Goal: Task Accomplishment & Management: Manage account settings

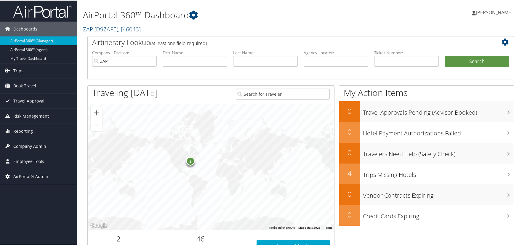
click at [31, 147] on span "Company Admin" at bounding box center [29, 145] width 33 height 15
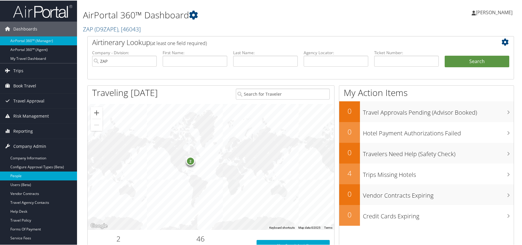
drag, startPoint x: 35, startPoint y: 185, endPoint x: 69, endPoint y: 172, distance: 36.8
click at [35, 184] on link "Users (Beta)" at bounding box center [38, 184] width 77 height 9
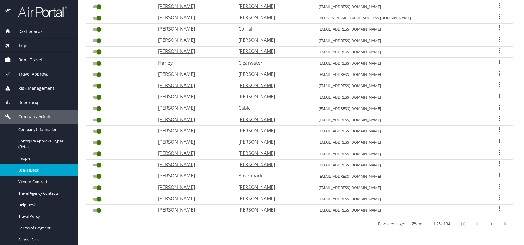
scroll to position [156, 0]
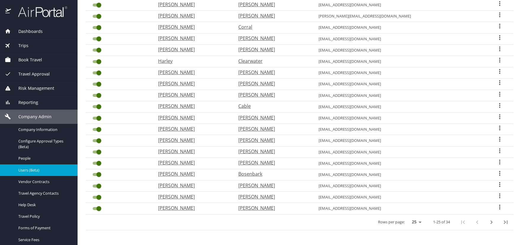
click at [496, 195] on icon "User Search Table" at bounding box center [499, 195] width 7 height 7
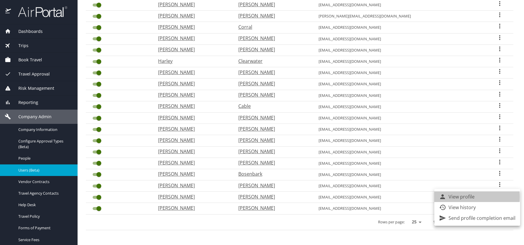
click at [452, 197] on p "View profile" at bounding box center [462, 196] width 26 height 7
select select "US"
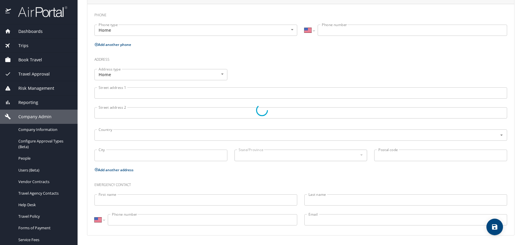
type input "[PERSON_NAME]"
type input "[DEMOGRAPHIC_DATA]"
select select "US"
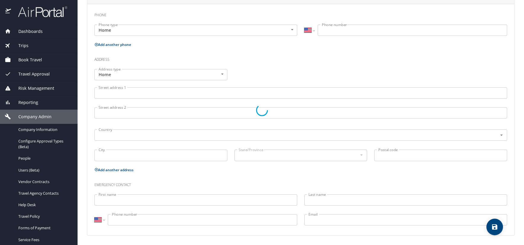
select select "US"
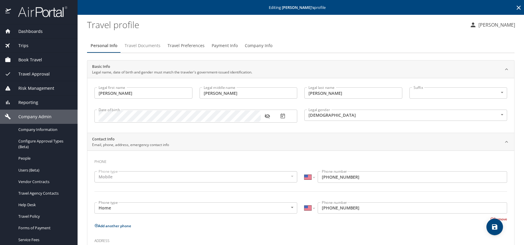
click at [149, 46] on span "Travel Documents" at bounding box center [143, 45] width 36 height 7
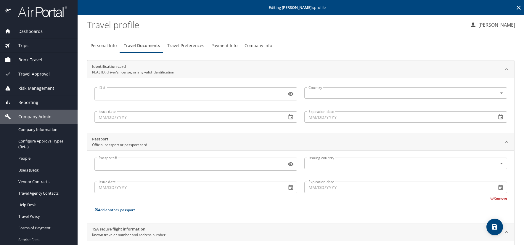
click at [515, 5] on icon at bounding box center [518, 7] width 7 height 7
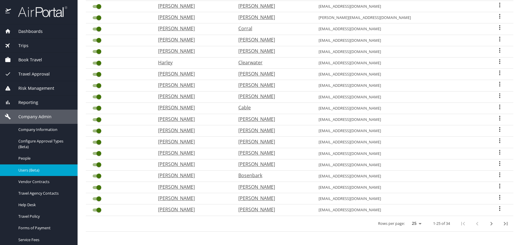
scroll to position [156, 0]
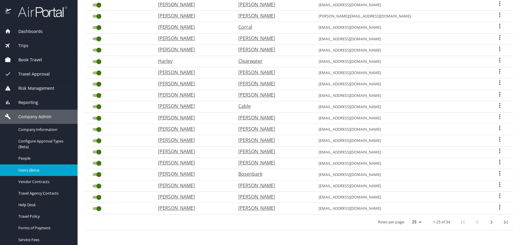
click at [496, 184] on icon "User Search Table" at bounding box center [499, 184] width 7 height 7
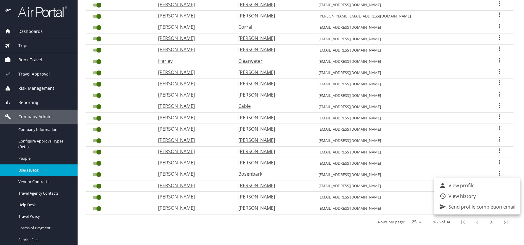
click at [67, 227] on div at bounding box center [262, 122] width 524 height 245
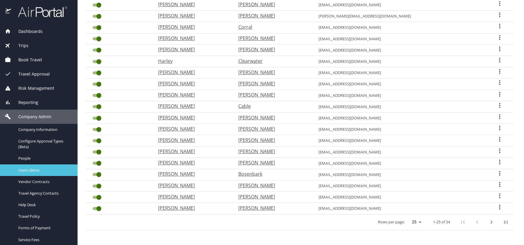
click at [49, 170] on span "Users (Beta)" at bounding box center [44, 170] width 52 height 6
click at [496, 163] on icon "User Search Table" at bounding box center [499, 161] width 7 height 7
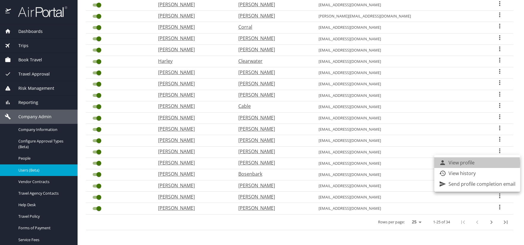
click at [474, 163] on p "View profile" at bounding box center [462, 162] width 26 height 7
select select "US"
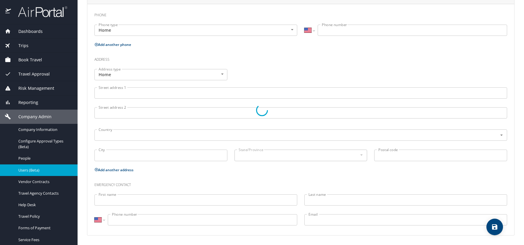
type input "[PERSON_NAME]"
type input "[DEMOGRAPHIC_DATA]"
select select "US"
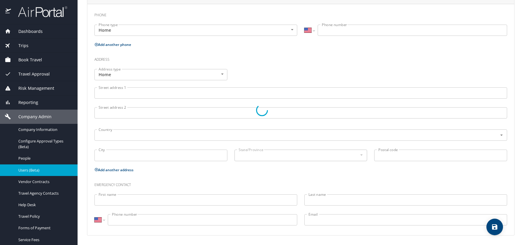
select select "US"
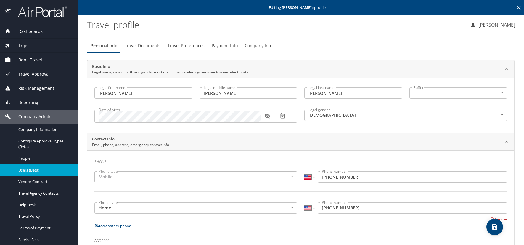
click at [189, 42] on span "Travel Preferences" at bounding box center [186, 45] width 37 height 7
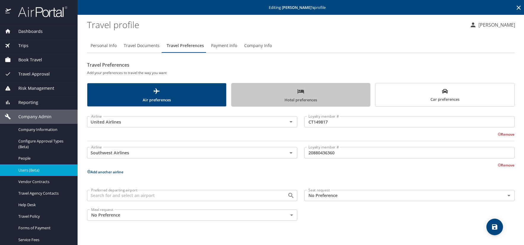
click at [277, 92] on span "Hotel preferences" at bounding box center [301, 96] width 132 height 16
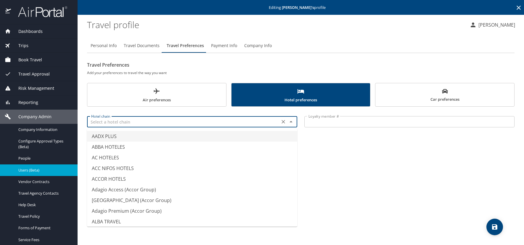
click at [110, 121] on input "text" at bounding box center [183, 122] width 189 height 8
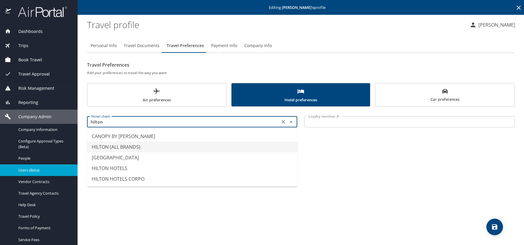
drag, startPoint x: 125, startPoint y: 147, endPoint x: 132, endPoint y: 154, distance: 10.3
click at [125, 148] on li "HILTON (ALL BRANDS)" at bounding box center [192, 147] width 210 height 11
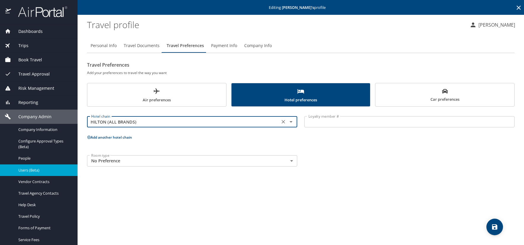
type input "HILTON (ALL BRANDS)"
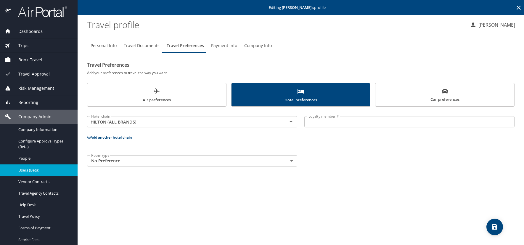
click at [314, 122] on input "Loyalty member #" at bounding box center [409, 121] width 210 height 11
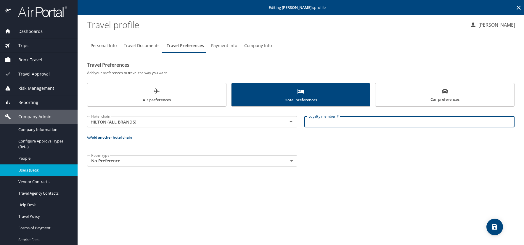
paste input "2195235037"
type input "2195235037"
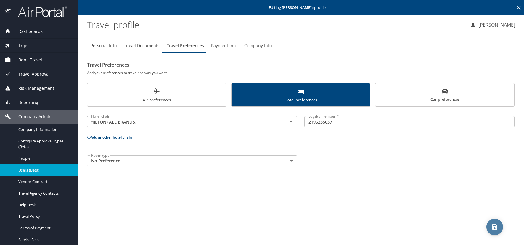
click at [494, 224] on icon "save" at bounding box center [494, 226] width 5 height 5
click at [519, 8] on icon at bounding box center [519, 8] width 4 height 4
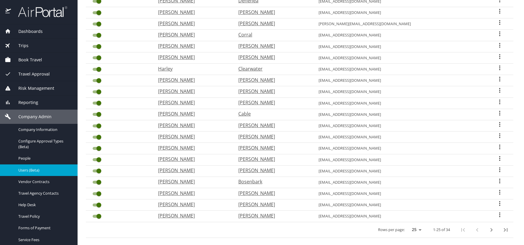
scroll to position [156, 0]
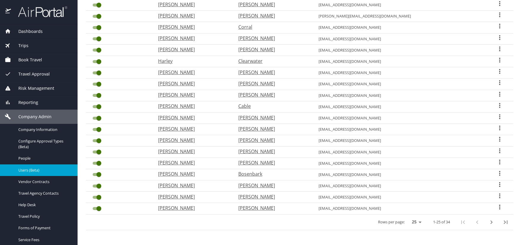
click at [499, 151] on icon "User Search Table" at bounding box center [499, 150] width 1 height 5
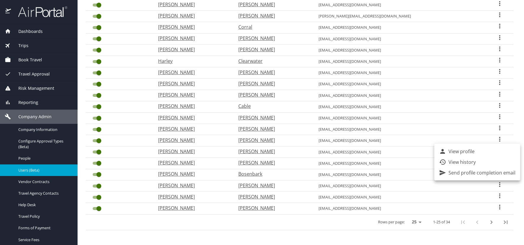
click at [464, 151] on p "View profile" at bounding box center [462, 151] width 26 height 7
select select "US"
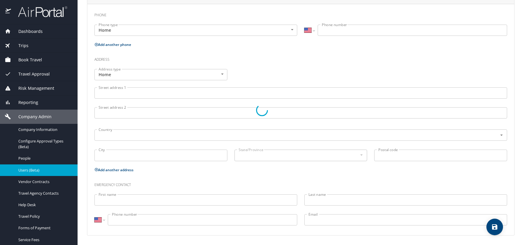
type input "[PERSON_NAME]"
type input "Warner"
type input "[PERSON_NAME]"
type input "[DEMOGRAPHIC_DATA]"
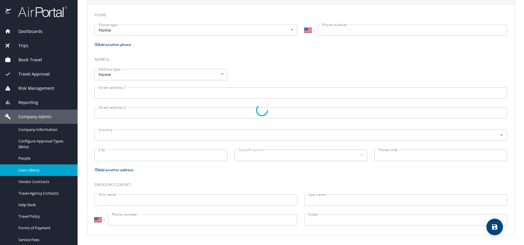
select select "US"
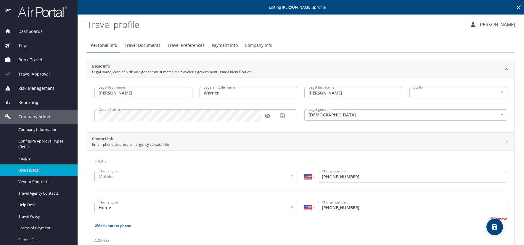
scroll to position [0, 0]
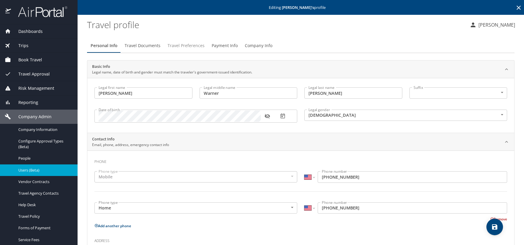
click at [196, 45] on span "Travel Preferences" at bounding box center [186, 45] width 37 height 7
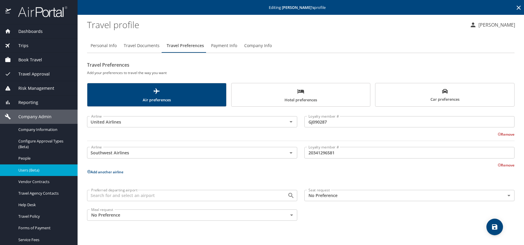
click at [135, 47] on span "Travel Documents" at bounding box center [142, 45] width 36 height 7
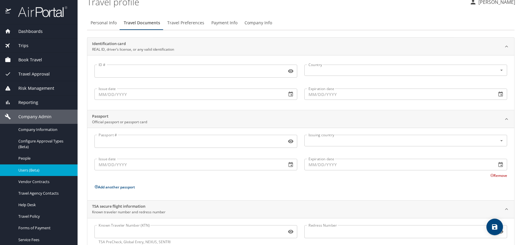
scroll to position [41, 0]
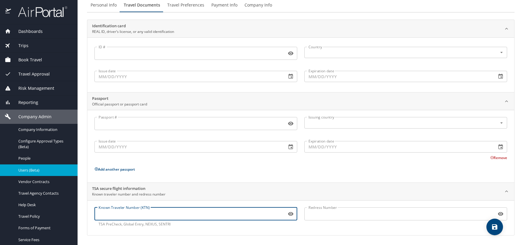
click at [107, 213] on input "Known Traveler Number (KTN)" at bounding box center [189, 213] width 190 height 11
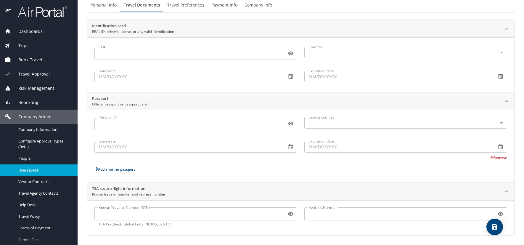
click at [144, 219] on input "Known Traveler Number (KTN)" at bounding box center [189, 213] width 190 height 11
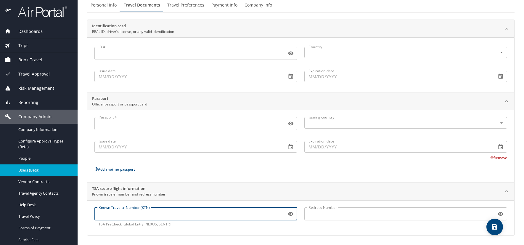
paste input "TT11BZTF8"
type input "TT11BZTF8"
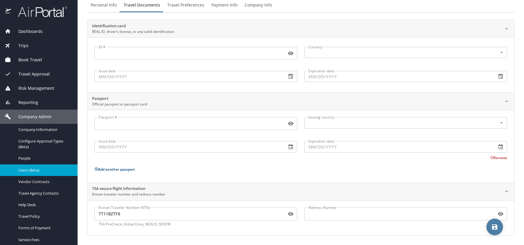
click at [493, 226] on icon "save" at bounding box center [494, 226] width 5 height 5
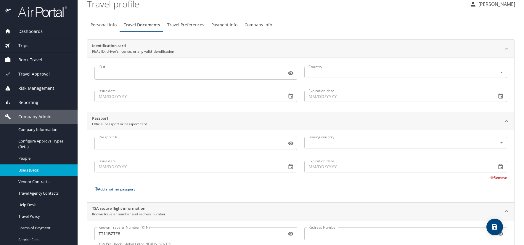
scroll to position [0, 0]
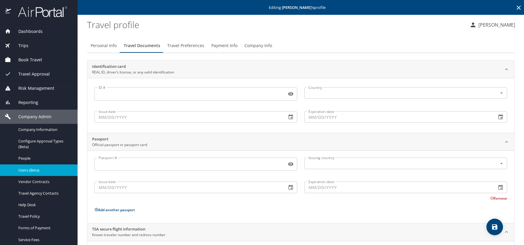
drag, startPoint x: 192, startPoint y: 46, endPoint x: 198, endPoint y: 51, distance: 8.0
click at [192, 46] on span "Travel Preferences" at bounding box center [185, 45] width 37 height 7
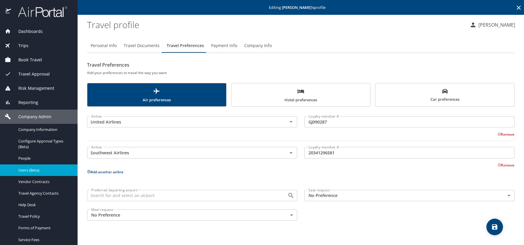
click at [281, 95] on span "Hotel preferences" at bounding box center [301, 96] width 132 height 16
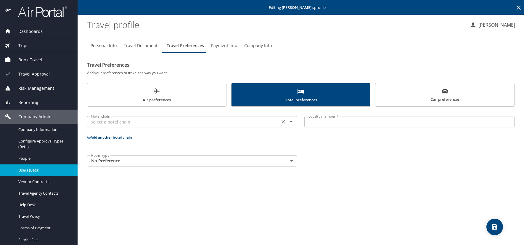
click at [96, 121] on input "text" at bounding box center [183, 122] width 189 height 8
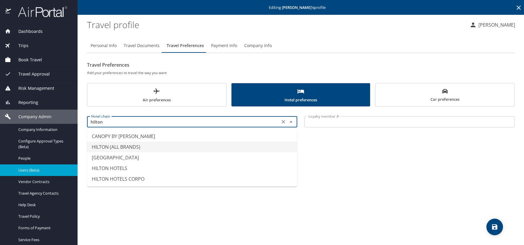
click at [97, 144] on li "HILTON (ALL BRANDS)" at bounding box center [192, 147] width 210 height 11
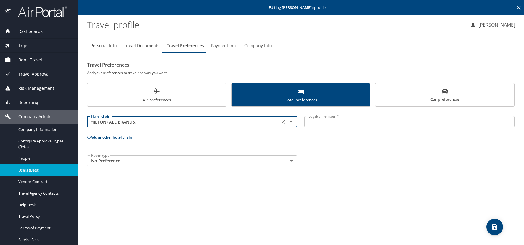
type input "HILTON (ALL BRANDS)"
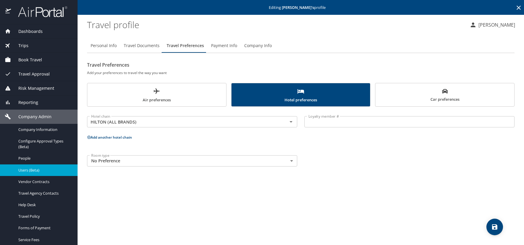
click at [309, 122] on input "Loyalty member #" at bounding box center [409, 121] width 210 height 11
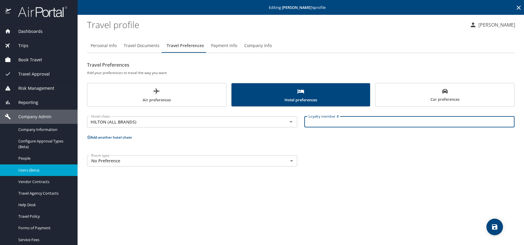
paste input "964306698"
type input "964306698"
click at [88, 138] on icon at bounding box center [89, 137] width 4 height 4
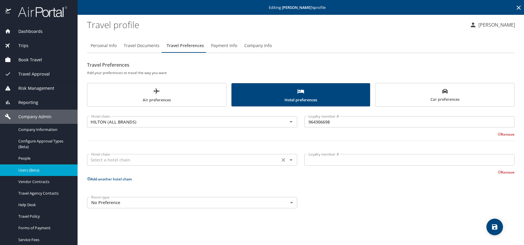
click at [100, 160] on input "text" at bounding box center [183, 160] width 189 height 8
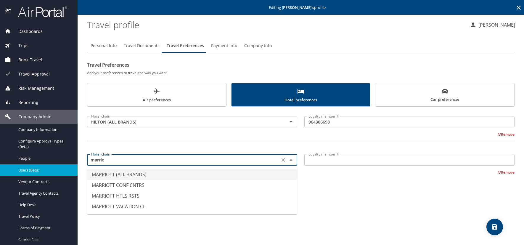
click at [132, 172] on li "MARRIOTT (ALL BRANDS)" at bounding box center [192, 174] width 210 height 11
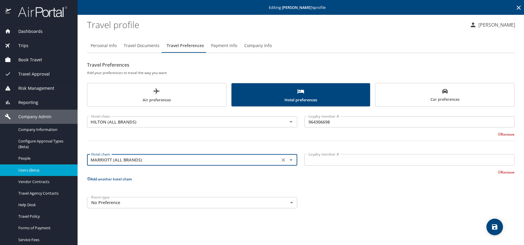
type input "MARRIOTT (ALL BRANDS)"
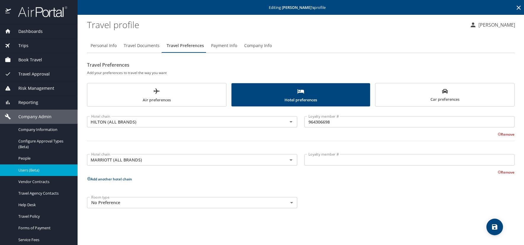
click at [316, 161] on input "Loyalty member #" at bounding box center [409, 159] width 210 height 11
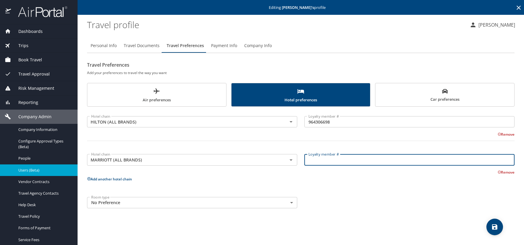
paste input "253468751"
type input "253468751"
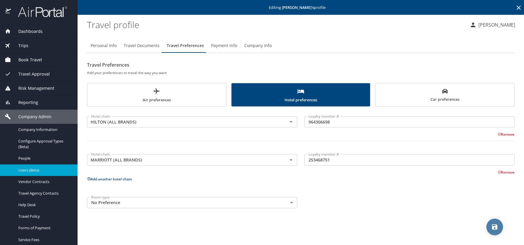
click at [492, 230] on icon "save" at bounding box center [494, 226] width 7 height 7
click at [493, 226] on icon "save" at bounding box center [494, 226] width 7 height 7
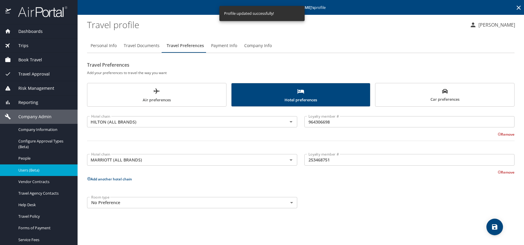
click at [519, 7] on icon at bounding box center [518, 7] width 7 height 7
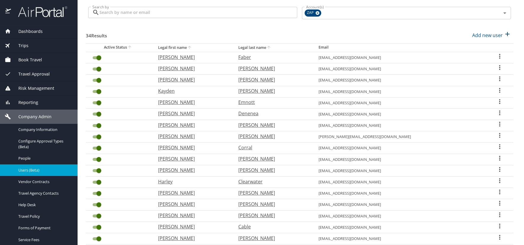
scroll to position [148, 0]
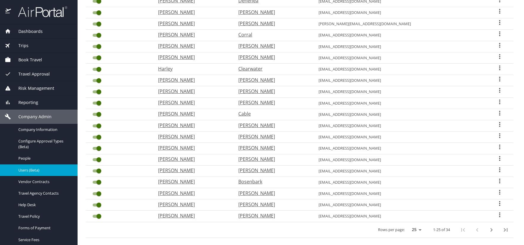
click at [496, 147] on icon "User Search Table" at bounding box center [499, 146] width 7 height 7
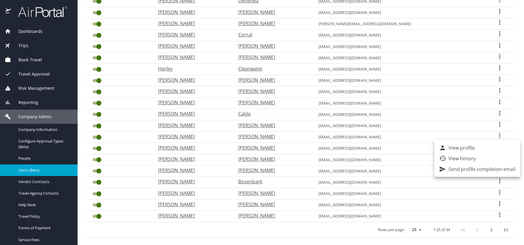
click at [462, 148] on p "View profile" at bounding box center [462, 147] width 26 height 7
select select "US"
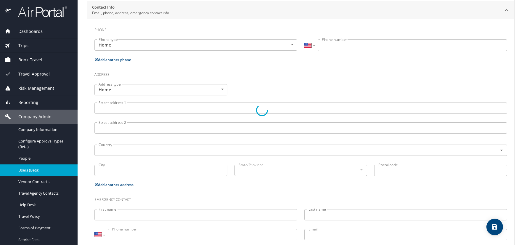
type input "[PERSON_NAME]"
type input "[DEMOGRAPHIC_DATA]"
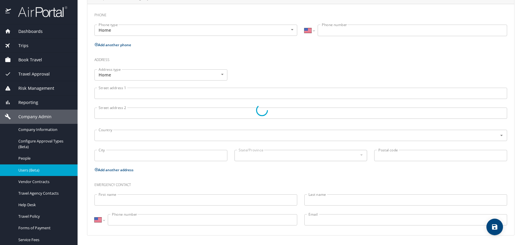
select select "US"
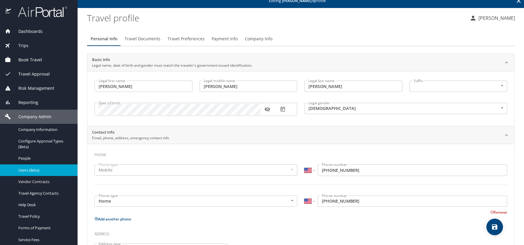
scroll to position [0, 0]
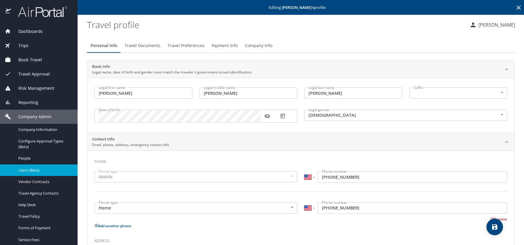
click at [374, 33] on profile "Travel profile" at bounding box center [276, 24] width 378 height 18
drag, startPoint x: 179, startPoint y: 45, endPoint x: 185, endPoint y: 51, distance: 8.4
click at [179, 45] on span "Travel Preferences" at bounding box center [186, 45] width 37 height 7
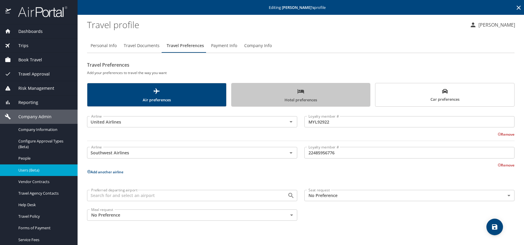
click at [291, 97] on span "Hotel preferences" at bounding box center [301, 96] width 132 height 16
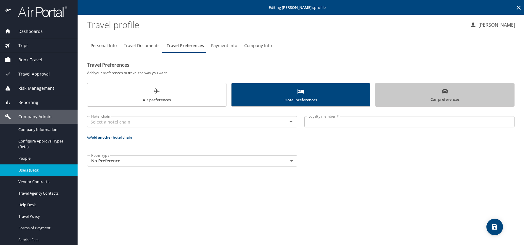
click at [449, 93] on span "Car preferences" at bounding box center [445, 95] width 132 height 15
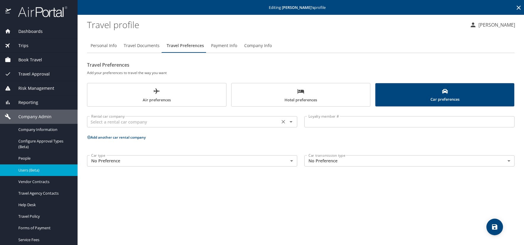
click at [98, 121] on input "text" at bounding box center [183, 122] width 189 height 8
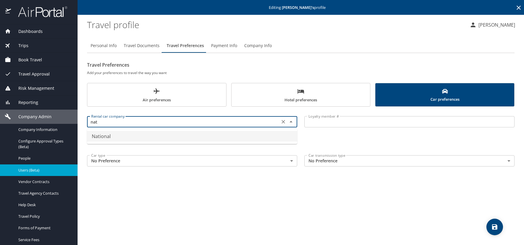
click at [95, 134] on li "National" at bounding box center [192, 136] width 210 height 11
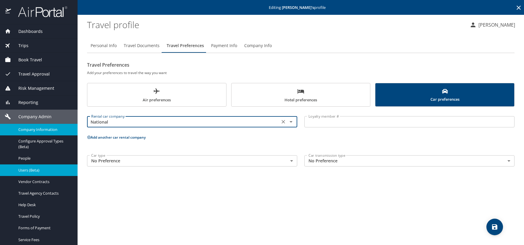
type input "National"
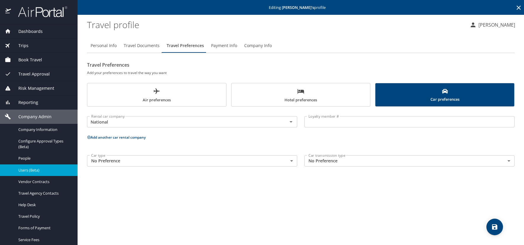
click at [317, 121] on input "Loyalty member #" at bounding box center [409, 121] width 210 height 11
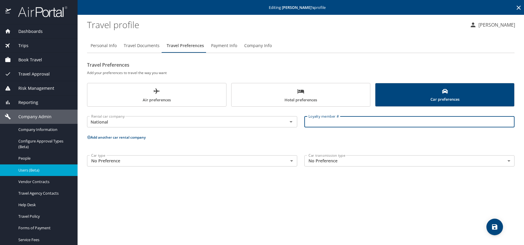
paste input "958922694"
type input "958922694"
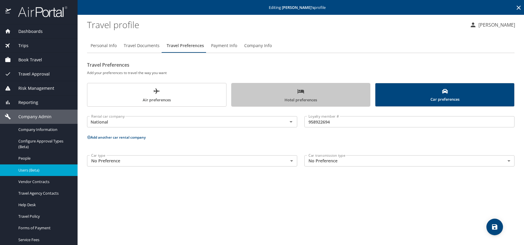
click at [255, 97] on span "Hotel preferences" at bounding box center [301, 96] width 132 height 16
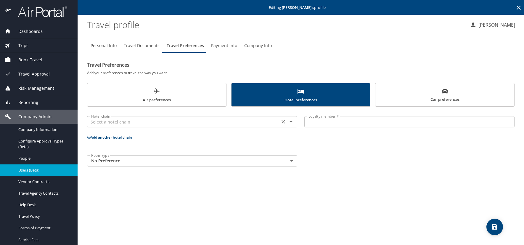
click at [106, 123] on input "text" at bounding box center [183, 122] width 189 height 8
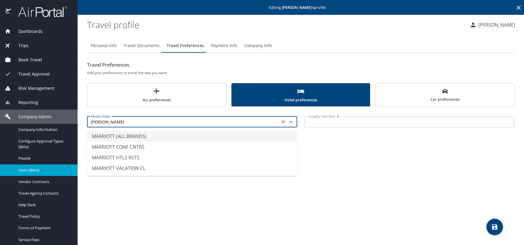
click at [107, 137] on li "MARRIOTT (ALL BRANDS)" at bounding box center [192, 136] width 210 height 11
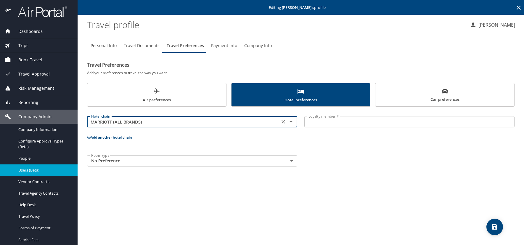
type input "MARRIOTT (ALL BRANDS)"
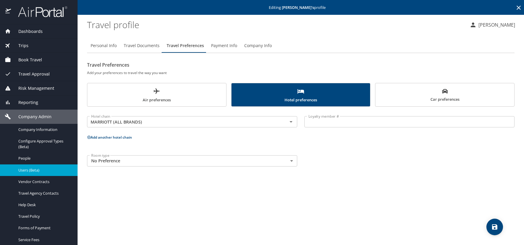
drag, startPoint x: 322, startPoint y: 122, endPoint x: 320, endPoint y: 118, distance: 5.3
click at [322, 124] on input "Loyalty member #" at bounding box center [409, 121] width 210 height 11
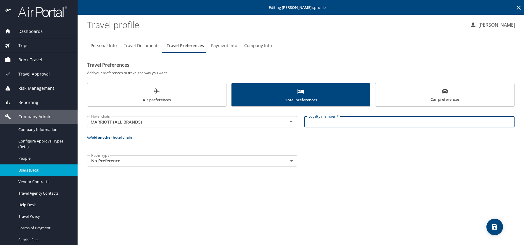
paste input "197167474"
type input "197167474"
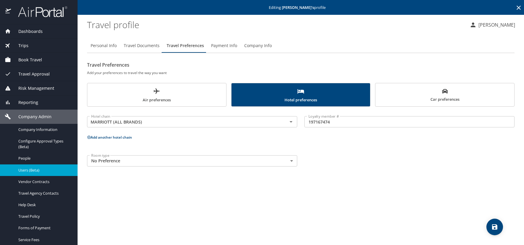
click at [88, 137] on icon at bounding box center [89, 137] width 4 height 4
click at [91, 158] on input "text" at bounding box center [183, 160] width 189 height 8
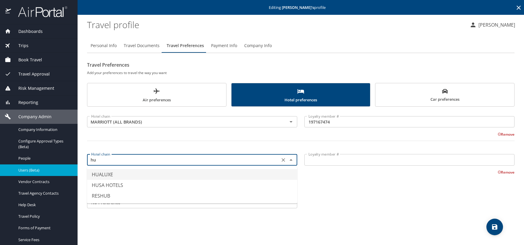
type input "h"
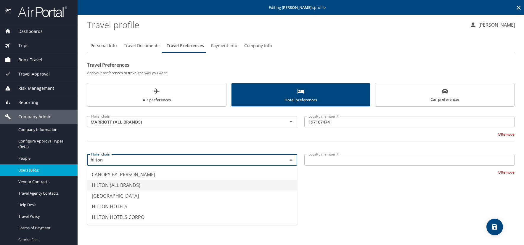
click at [112, 186] on li "HILTON (ALL BRANDS)" at bounding box center [192, 185] width 210 height 11
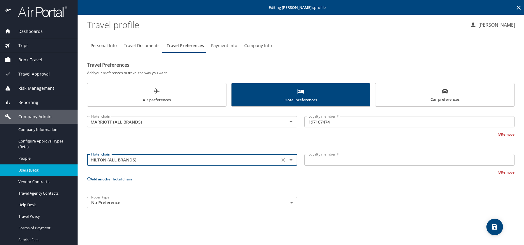
type input "HILTON (ALL BRANDS)"
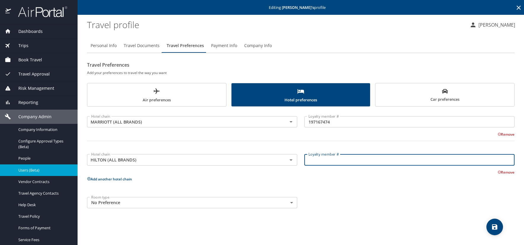
click at [327, 164] on input "Loyalty member #" at bounding box center [409, 159] width 210 height 11
paste input "2386975128"
type input "2386975128"
click at [495, 224] on icon "save" at bounding box center [494, 226] width 5 height 5
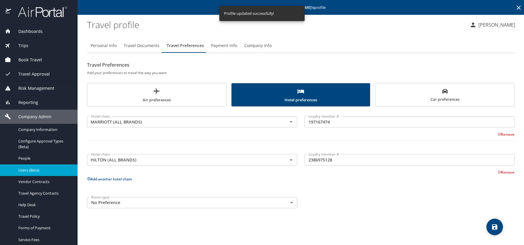
click at [371, 211] on div "Room type No Preference NotApplicable Room type" at bounding box center [301, 202] width 435 height 18
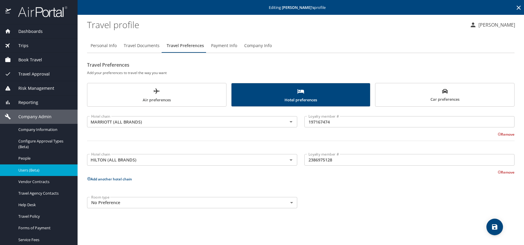
click at [424, 200] on div "Room type No Preference NotApplicable Room type" at bounding box center [301, 202] width 435 height 18
click at [106, 44] on span "Personal Info" at bounding box center [104, 45] width 26 height 7
select select "US"
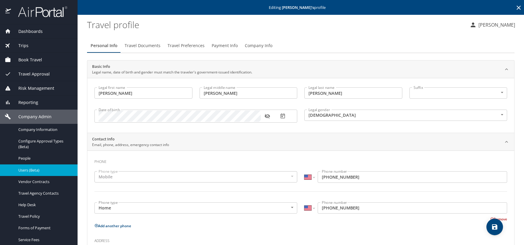
click at [268, 116] on icon "button" at bounding box center [267, 116] width 6 height 6
click at [283, 116] on icon "button" at bounding box center [283, 116] width 6 height 6
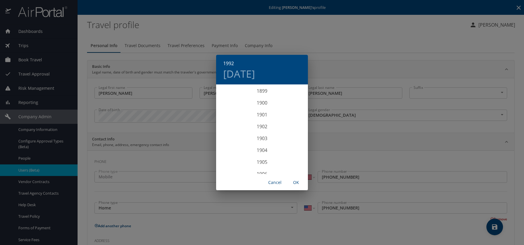
scroll to position [1066, 0]
click at [252, 73] on h4 "[DATE]" at bounding box center [239, 74] width 32 height 12
click at [273, 136] on p "16" at bounding box center [274, 137] width 4 height 4
click at [297, 182] on span "OK" at bounding box center [296, 182] width 14 height 7
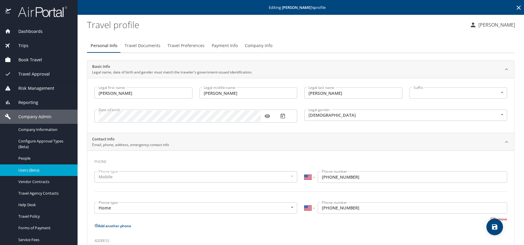
click at [493, 228] on icon "save" at bounding box center [494, 226] width 5 height 5
select select "US"
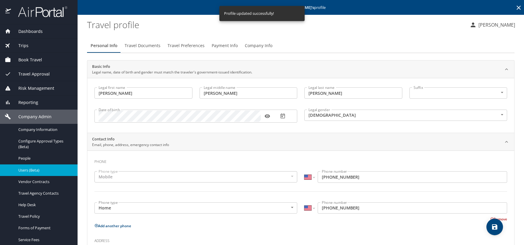
select select "US"
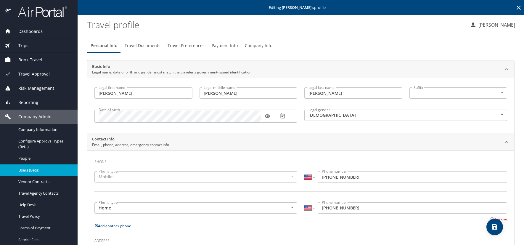
click at [495, 228] on icon "save" at bounding box center [494, 226] width 7 height 7
select select "US"
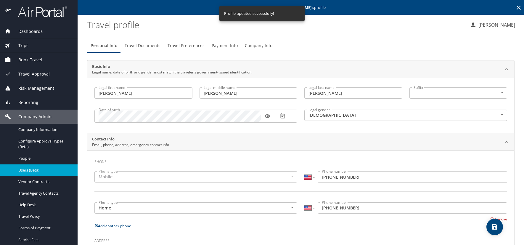
select select "US"
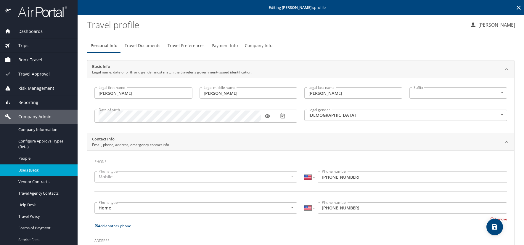
click at [517, 7] on icon at bounding box center [519, 8] width 4 height 4
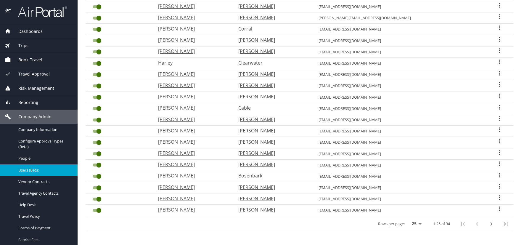
scroll to position [156, 0]
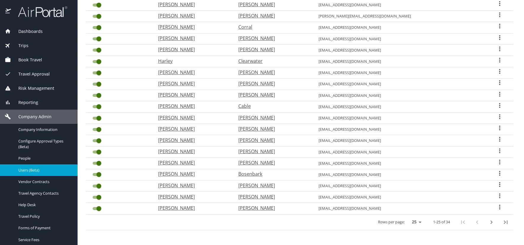
click at [496, 116] on icon "User Search Table" at bounding box center [499, 116] width 7 height 7
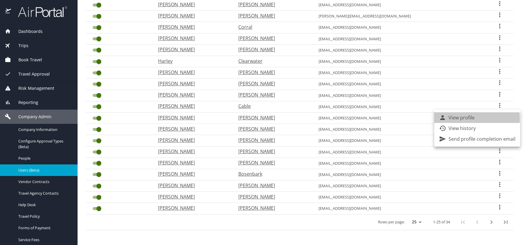
click at [460, 118] on p "View profile" at bounding box center [462, 117] width 26 height 7
select select "US"
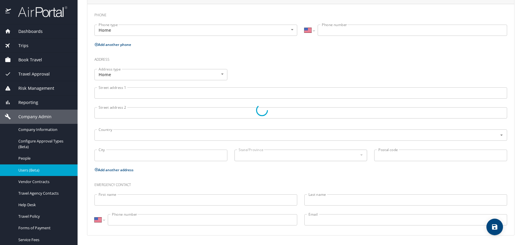
type input "[PERSON_NAME]"
type input "[DEMOGRAPHIC_DATA]"
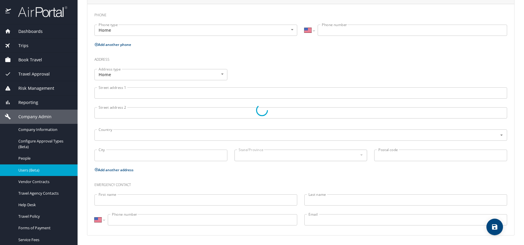
select select "US"
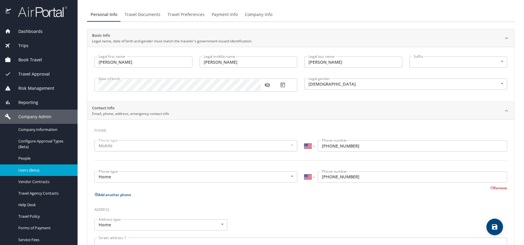
scroll to position [0, 0]
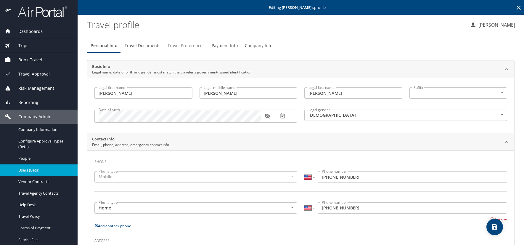
click at [187, 47] on span "Travel Preferences" at bounding box center [186, 45] width 37 height 7
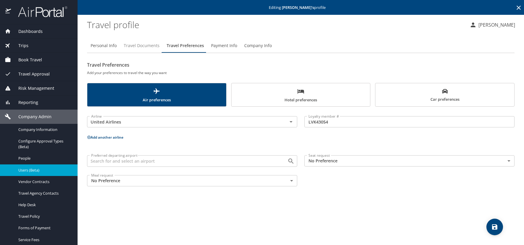
click at [154, 47] on span "Travel Documents" at bounding box center [142, 45] width 36 height 7
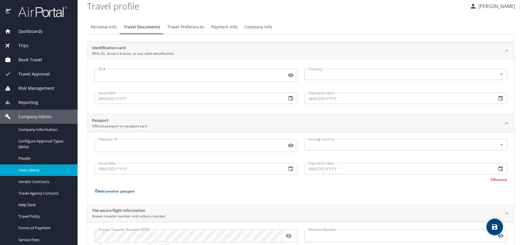
scroll to position [41, 0]
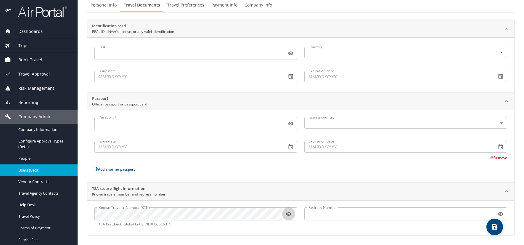
click at [289, 214] on icon "button" at bounding box center [289, 214] width 6 height 6
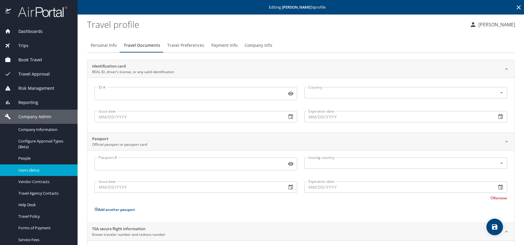
scroll to position [0, 0]
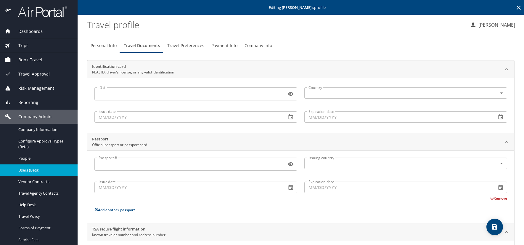
click at [100, 47] on span "Personal Info" at bounding box center [104, 45] width 26 height 7
select select "US"
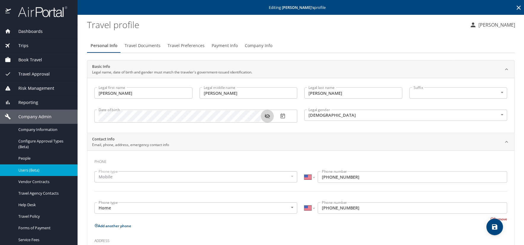
click at [267, 116] on icon "button" at bounding box center [266, 116] width 5 height 5
click at [267, 117] on icon "button" at bounding box center [266, 116] width 5 height 4
click at [267, 117] on icon "button" at bounding box center [266, 116] width 5 height 5
click at [282, 115] on icon "button" at bounding box center [283, 116] width 6 height 6
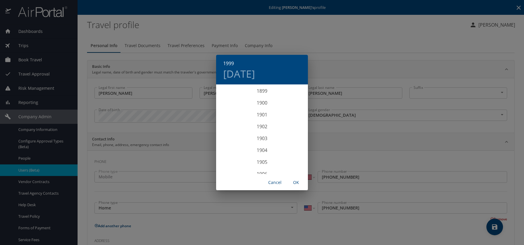
scroll to position [1149, 0]
click at [255, 72] on h4 "[DATE]" at bounding box center [239, 74] width 32 height 12
click at [262, 115] on p "1" at bounding box center [262, 116] width 2 height 4
click at [297, 184] on span "OK" at bounding box center [296, 182] width 14 height 7
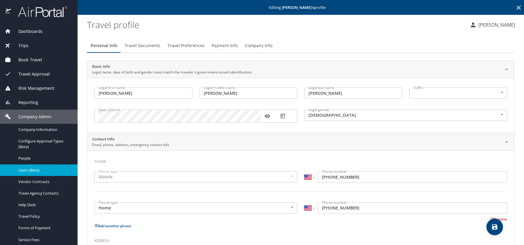
click at [494, 224] on icon "save" at bounding box center [494, 226] width 5 height 5
select select "US"
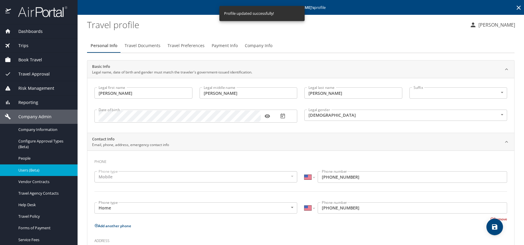
select select "US"
click at [440, 31] on profile "Travel profile" at bounding box center [276, 24] width 378 height 18
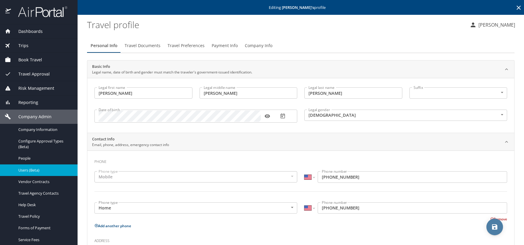
click at [495, 225] on icon "save" at bounding box center [494, 226] width 7 height 7
select select "US"
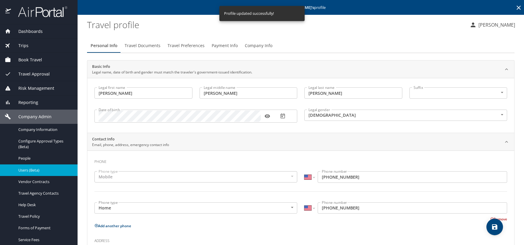
select select "US"
click at [192, 47] on span "Travel Preferences" at bounding box center [186, 45] width 37 height 7
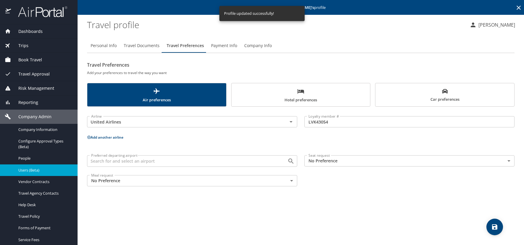
click at [310, 95] on span "Hotel preferences" at bounding box center [301, 96] width 132 height 16
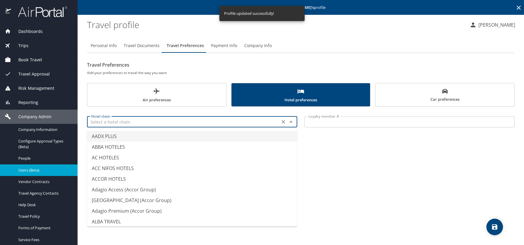
click at [112, 120] on input "text" at bounding box center [183, 122] width 189 height 8
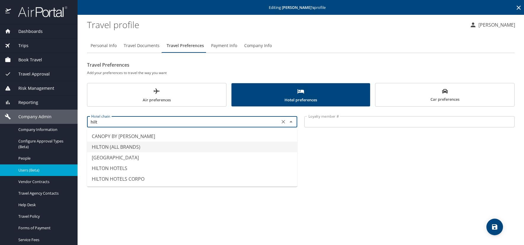
click at [134, 148] on li "HILTON (ALL BRANDS)" at bounding box center [192, 147] width 210 height 11
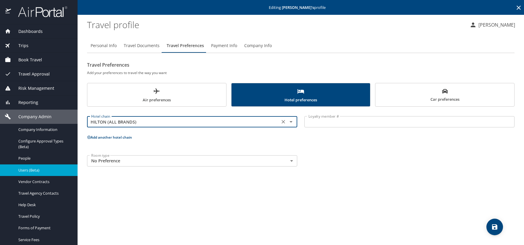
type input "HILTON (ALL BRANDS)"
click at [323, 121] on input "Loyalty member #" at bounding box center [409, 121] width 210 height 11
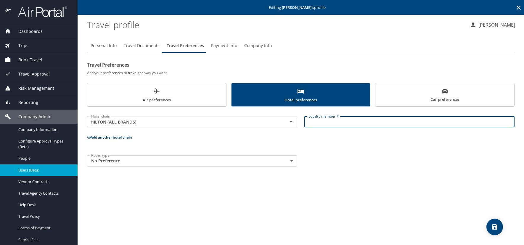
click at [307, 122] on input "Loyalty member #" at bounding box center [409, 121] width 210 height 11
paste input "1536645326"
type input "1536645326"
click at [500, 229] on span "save" at bounding box center [495, 226] width 17 height 7
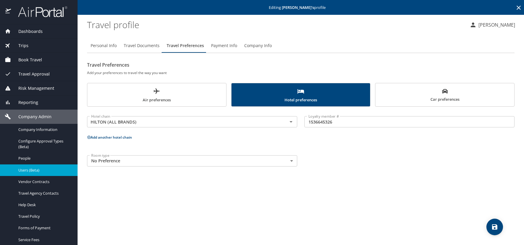
click at [519, 7] on icon at bounding box center [518, 7] width 7 height 7
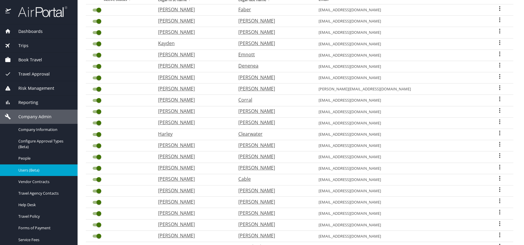
scroll to position [156, 0]
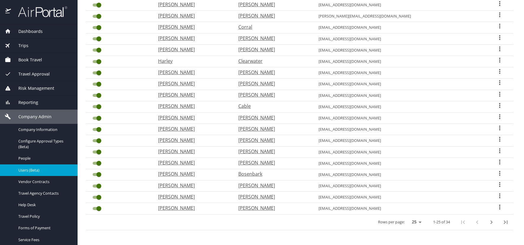
click at [496, 105] on icon "User Search Table" at bounding box center [499, 105] width 7 height 7
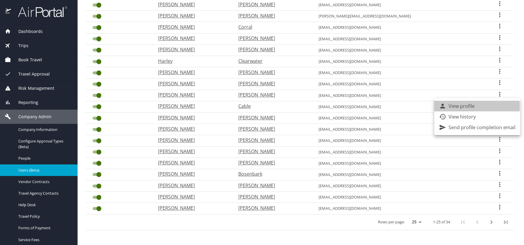
click at [467, 106] on p "View profile" at bounding box center [462, 105] width 26 height 7
select select "US"
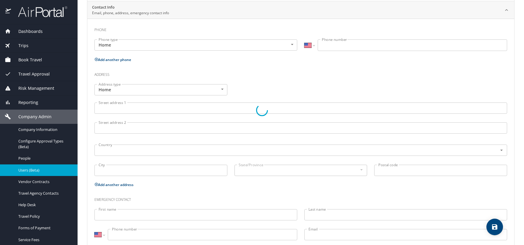
type input "[PERSON_NAME]"
type input "Cable"
type input "[DEMOGRAPHIC_DATA]"
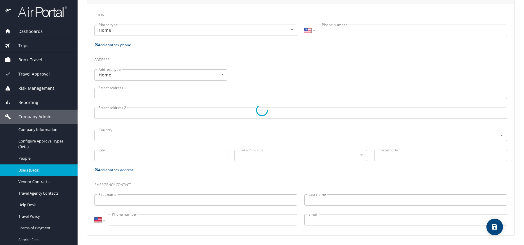
select select "US"
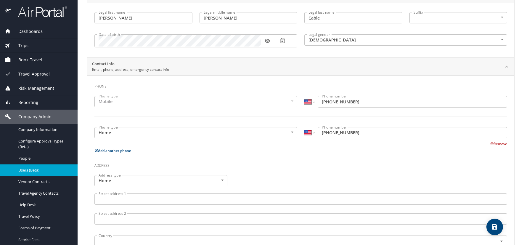
scroll to position [0, 0]
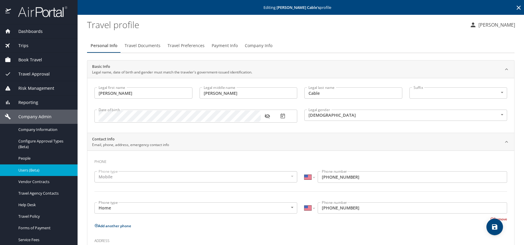
click at [267, 115] on icon "button" at bounding box center [267, 116] width 6 height 6
click at [177, 46] on span "Travel Preferences" at bounding box center [186, 45] width 37 height 7
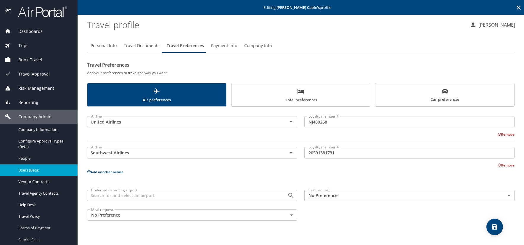
drag, startPoint x: 267, startPoint y: 101, endPoint x: 261, endPoint y: 101, distance: 5.3
click at [267, 101] on span "Hotel preferences" at bounding box center [301, 96] width 132 height 16
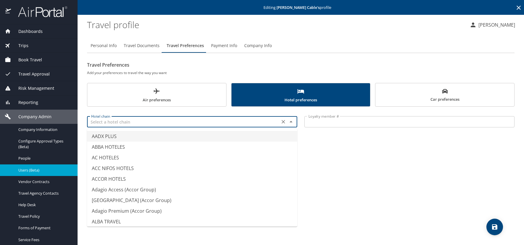
click at [92, 121] on input "text" at bounding box center [183, 122] width 189 height 8
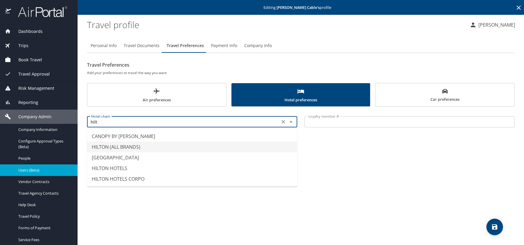
click at [107, 145] on li "HILTON (ALL BRANDS)" at bounding box center [192, 147] width 210 height 11
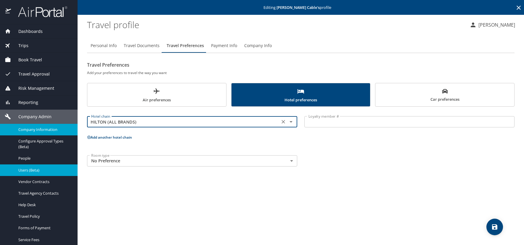
type input "HILTON (ALL BRANDS)"
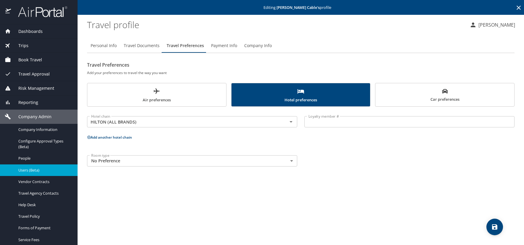
click at [335, 124] on input "Loyalty member #" at bounding box center [409, 121] width 210 height 11
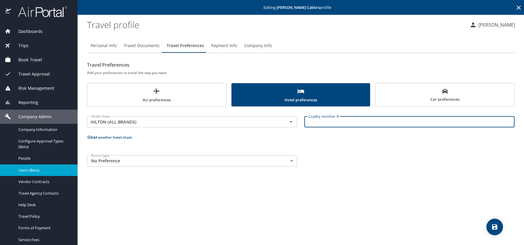
paste input "1560319756"
type input "1560319756"
click at [89, 138] on icon at bounding box center [88, 137] width 3 height 3
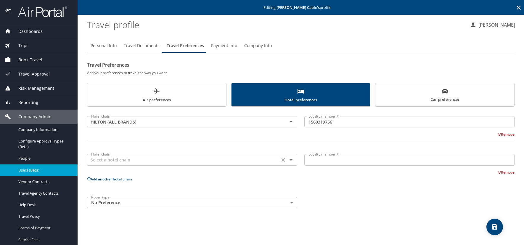
click at [107, 158] on input "text" at bounding box center [183, 160] width 189 height 8
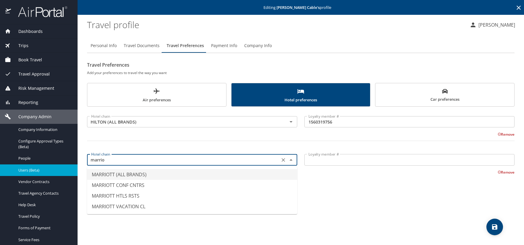
click at [105, 171] on li "MARRIOTT (ALL BRANDS)" at bounding box center [192, 174] width 210 height 11
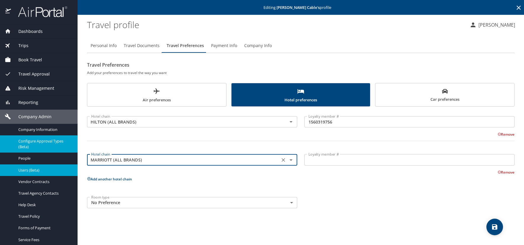
type input "MARRIOTT (ALL BRANDS)"
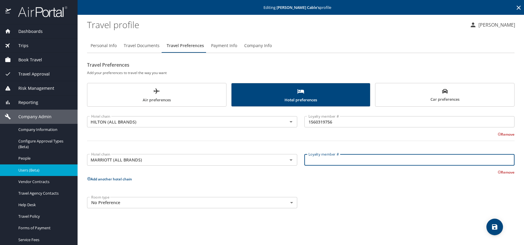
click at [318, 163] on input "Loyalty member #" at bounding box center [409, 159] width 210 height 11
paste input "295682401"
type input "295682401"
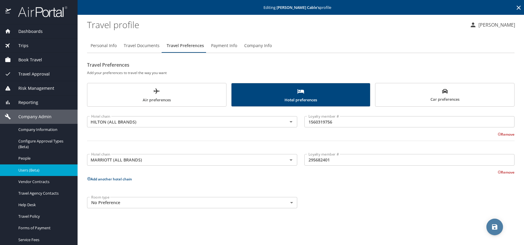
click at [494, 226] on icon "save" at bounding box center [494, 226] width 7 height 7
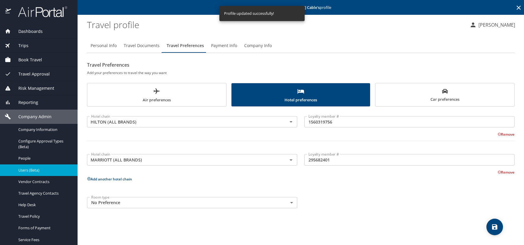
click at [413, 99] on span "Car preferences" at bounding box center [445, 95] width 132 height 15
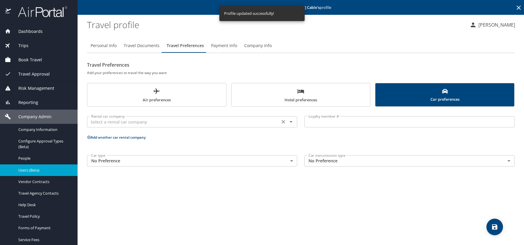
click at [112, 123] on input "text" at bounding box center [183, 122] width 189 height 8
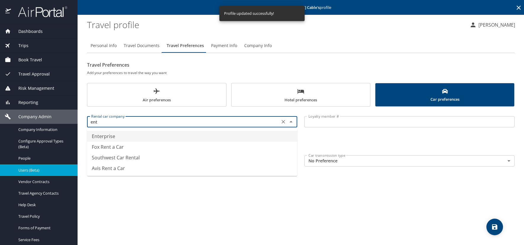
drag, startPoint x: 106, startPoint y: 137, endPoint x: 90, endPoint y: 145, distance: 17.5
click at [105, 137] on li "Enterprise" at bounding box center [192, 136] width 210 height 11
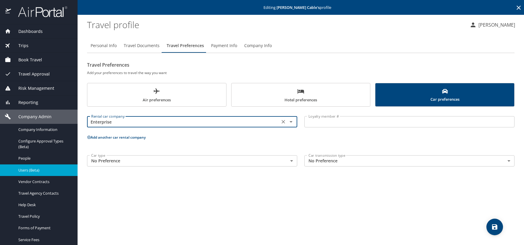
type input "Enterprise"
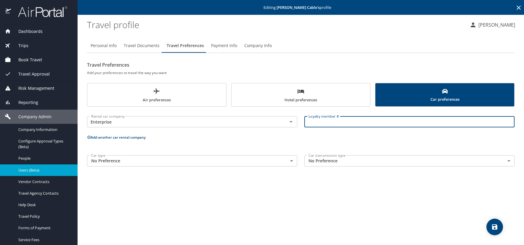
click at [347, 123] on input "Loyalty member #" at bounding box center [409, 121] width 210 height 11
paste input "WV837BP"
type input "WV837BP"
click at [89, 137] on icon at bounding box center [89, 137] width 4 height 4
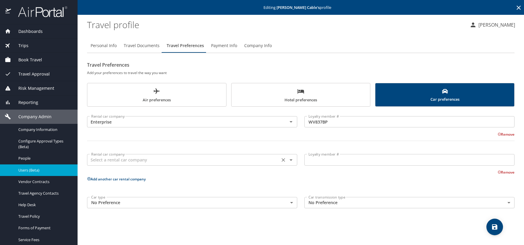
click at [110, 158] on input "text" at bounding box center [183, 160] width 189 height 8
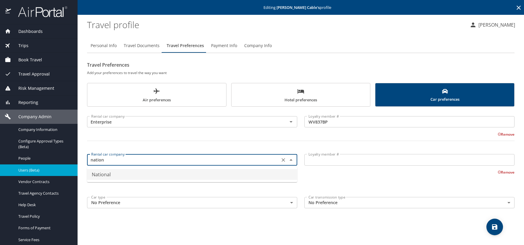
click at [107, 174] on li "National" at bounding box center [192, 174] width 210 height 11
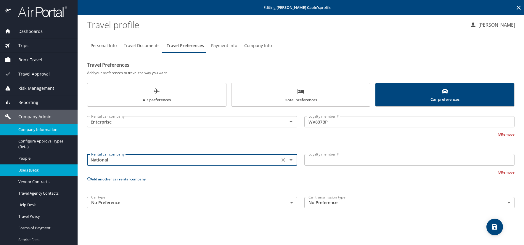
type input "National"
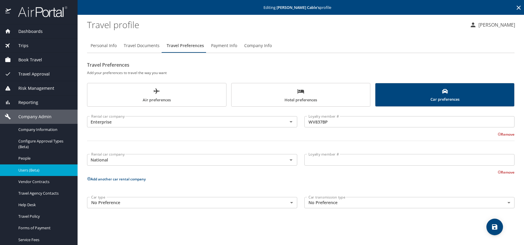
click at [318, 163] on input "Loyalty member #" at bounding box center [409, 159] width 210 height 11
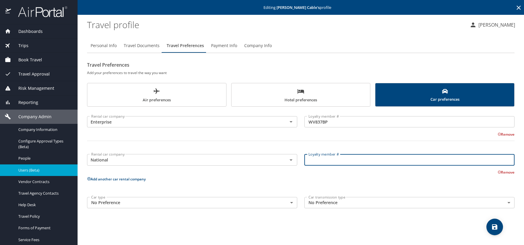
paste input "850374136"
type input "850374136"
click at [89, 178] on icon at bounding box center [89, 179] width 4 height 4
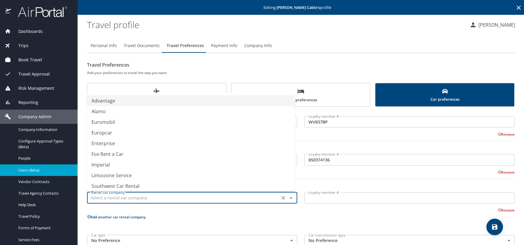
click at [105, 197] on input "text" at bounding box center [183, 198] width 189 height 8
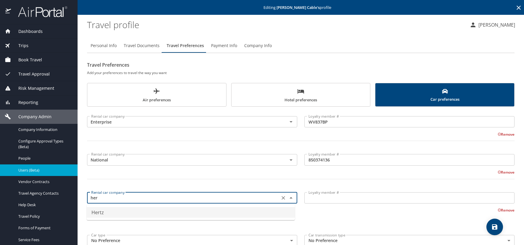
click at [98, 211] on li "Hertz" at bounding box center [191, 212] width 208 height 11
type input "Hertz"
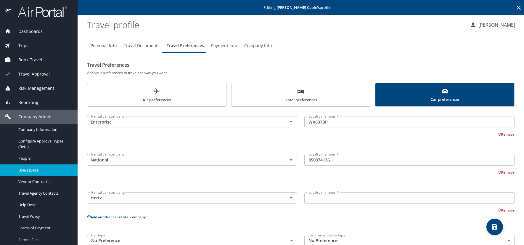
click at [320, 198] on input "Loyalty member #" at bounding box center [409, 197] width 210 height 11
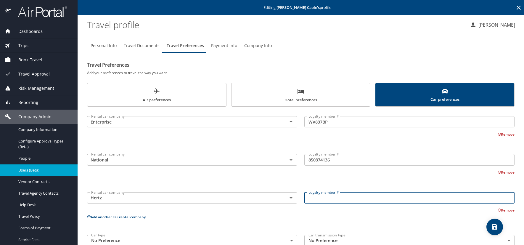
paste input "29827015"
type input "29827015"
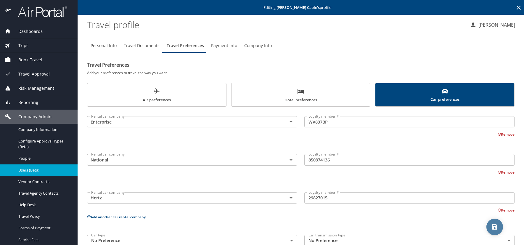
click at [497, 228] on icon "save" at bounding box center [494, 226] width 5 height 5
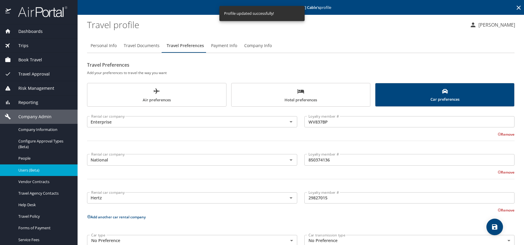
click at [299, 102] on span "Hotel preferences" at bounding box center [301, 96] width 132 height 16
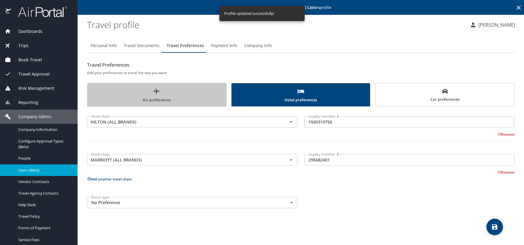
click at [171, 92] on span "Air preferences" at bounding box center [157, 96] width 132 height 16
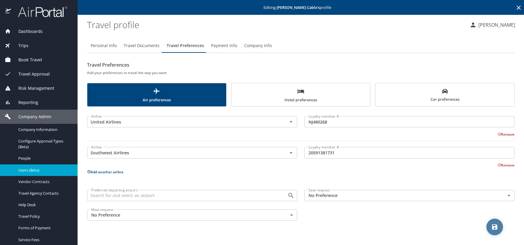
click at [494, 226] on icon "save" at bounding box center [494, 226] width 7 height 7
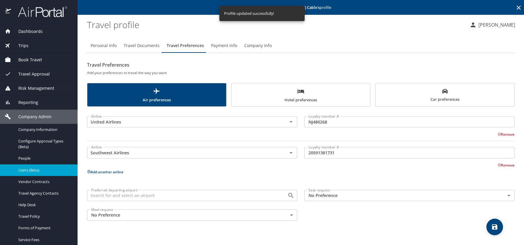
drag, startPoint x: 139, startPoint y: 46, endPoint x: 145, endPoint y: 57, distance: 13.0
click at [139, 46] on span "Travel Documents" at bounding box center [142, 45] width 36 height 7
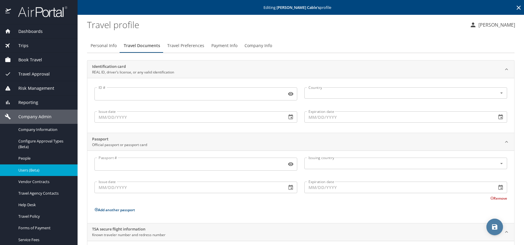
click at [495, 225] on icon "save" at bounding box center [494, 226] width 7 height 7
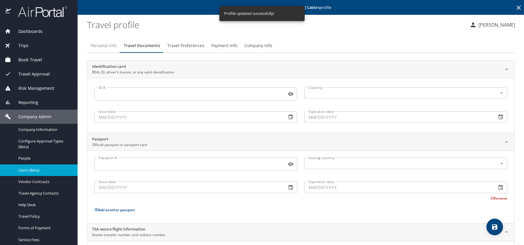
click at [110, 44] on span "Personal Info" at bounding box center [104, 45] width 26 height 7
select select "US"
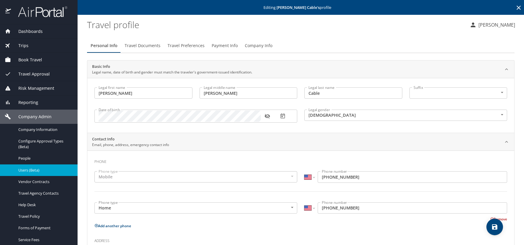
click at [267, 115] on icon "button" at bounding box center [266, 116] width 5 height 5
click at [515, 5] on icon at bounding box center [518, 7] width 7 height 7
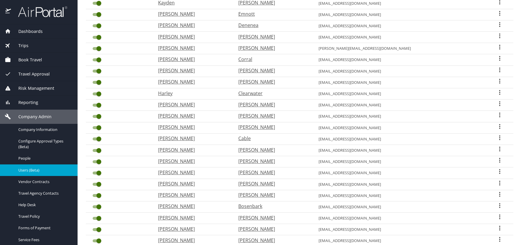
scroll to position [148, 0]
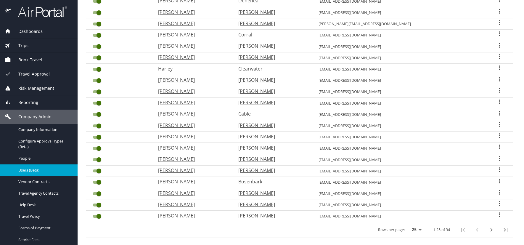
click at [499, 102] on icon "User Search Table" at bounding box center [499, 102] width 1 height 5
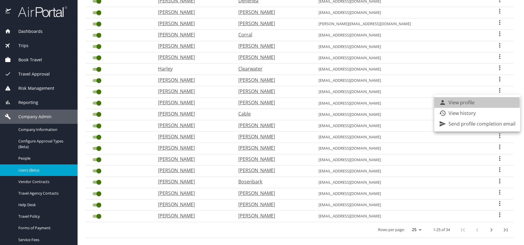
click at [466, 103] on p "View profile" at bounding box center [462, 102] width 26 height 7
select select "US"
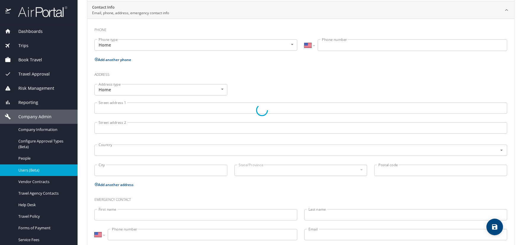
type input "[PERSON_NAME]"
type input "[DEMOGRAPHIC_DATA]"
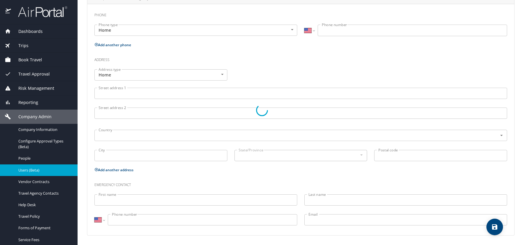
select select "US"
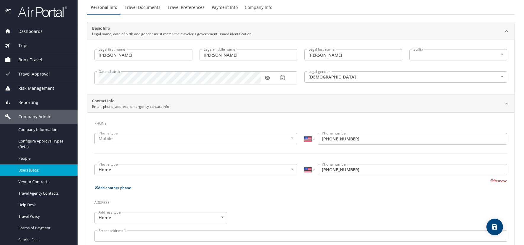
scroll to position [28, 0]
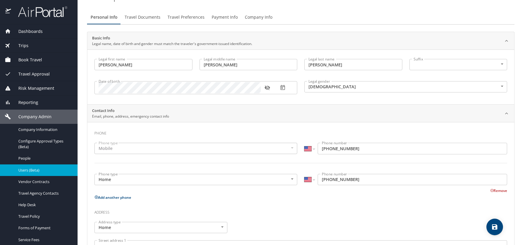
click at [266, 88] on icon "button" at bounding box center [267, 88] width 6 height 6
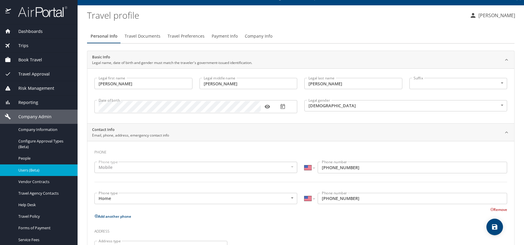
scroll to position [0, 0]
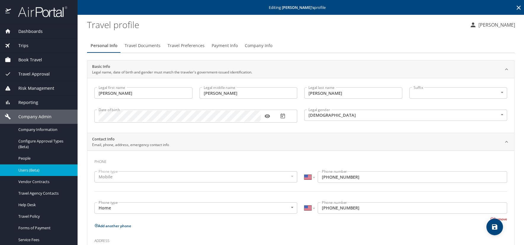
click at [496, 226] on icon "save" at bounding box center [494, 226] width 5 height 5
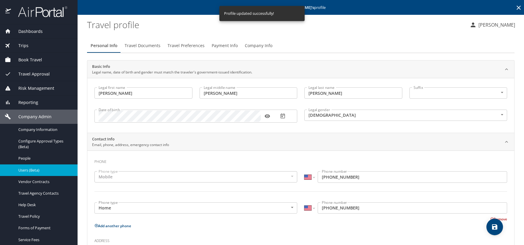
select select "US"
click at [515, 8] on icon at bounding box center [518, 7] width 7 height 7
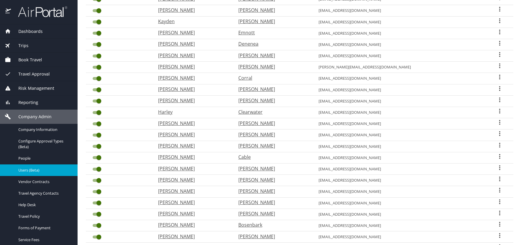
scroll to position [118, 0]
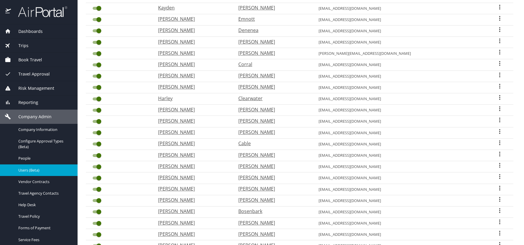
click at [496, 118] on icon "User Search Table" at bounding box center [499, 119] width 7 height 7
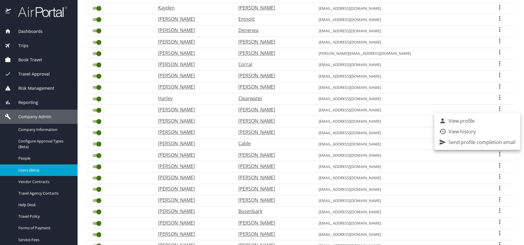
click at [450, 119] on p "View profile" at bounding box center [462, 120] width 26 height 7
select select "US"
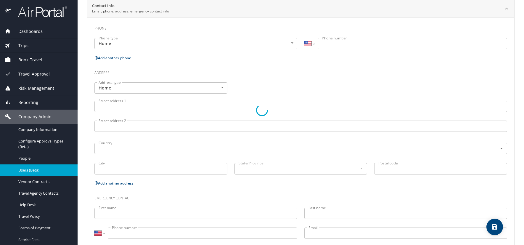
type input "[PERSON_NAME]"
type input "A"
type input "[PERSON_NAME]"
type input "[DEMOGRAPHIC_DATA]"
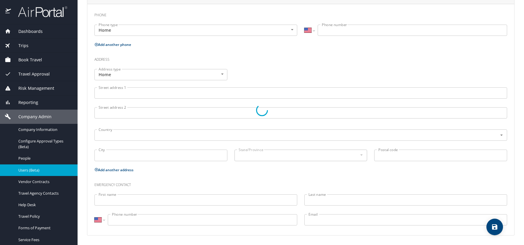
select select "US"
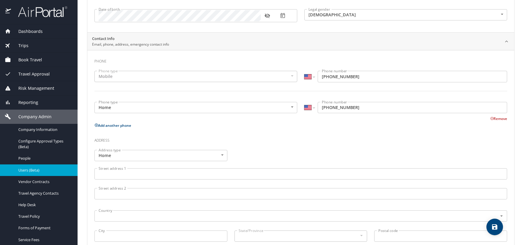
scroll to position [15, 0]
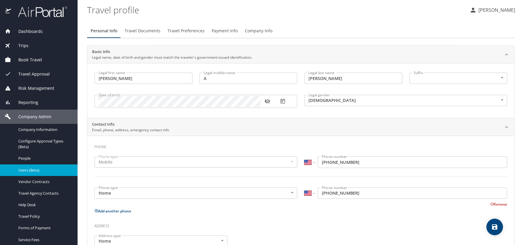
click at [269, 102] on icon "button" at bounding box center [266, 101] width 5 height 5
click at [198, 30] on span "Travel Preferences" at bounding box center [186, 30] width 37 height 7
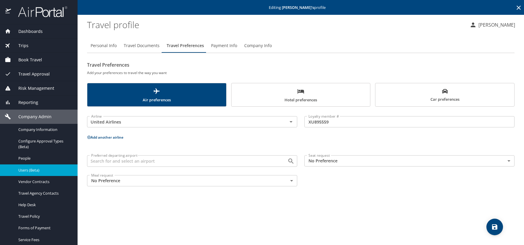
click at [333, 100] on span "Hotel preferences" at bounding box center [301, 96] width 132 height 16
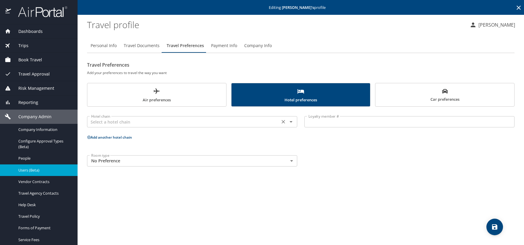
click at [140, 120] on input "text" at bounding box center [183, 122] width 189 height 8
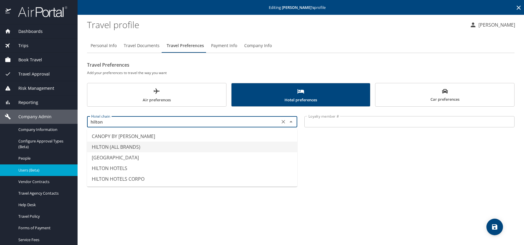
click at [134, 145] on li "HILTON (ALL BRANDS)" at bounding box center [192, 147] width 210 height 11
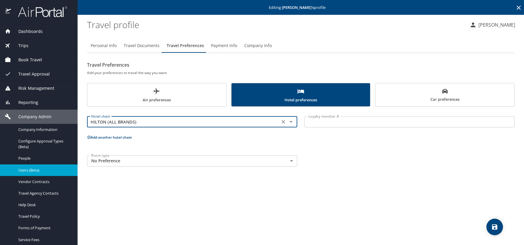
type input "HILTON (ALL BRANDS)"
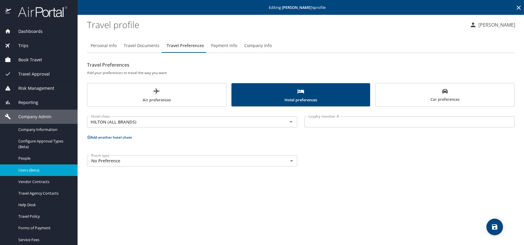
click at [331, 123] on input "Loyalty member #" at bounding box center [409, 121] width 210 height 11
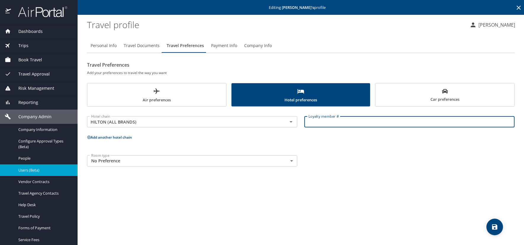
paste input "631493562"
type input "631493562"
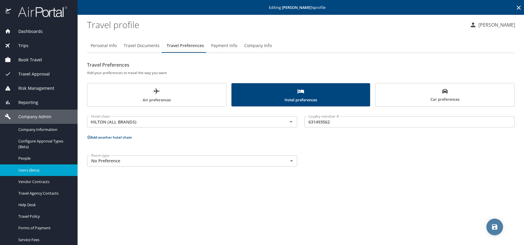
click at [495, 224] on icon "save" at bounding box center [494, 226] width 7 height 7
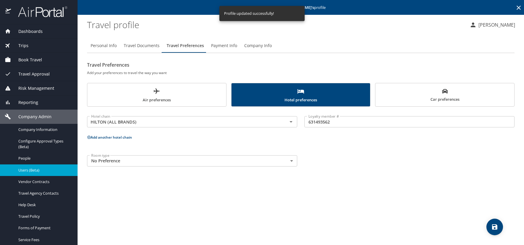
click at [518, 7] on icon at bounding box center [519, 8] width 4 height 4
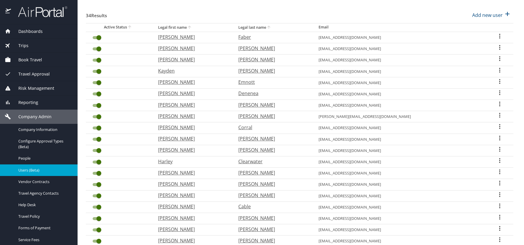
scroll to position [59, 0]
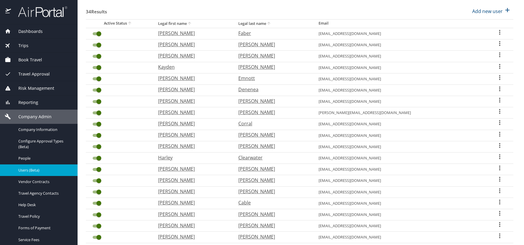
click at [499, 168] on icon "User Search Table" at bounding box center [499, 168] width 1 height 5
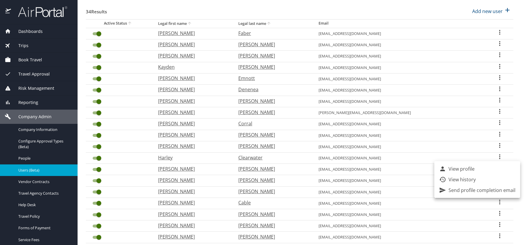
click at [468, 167] on p "View profile" at bounding box center [462, 168] width 26 height 7
select select "US"
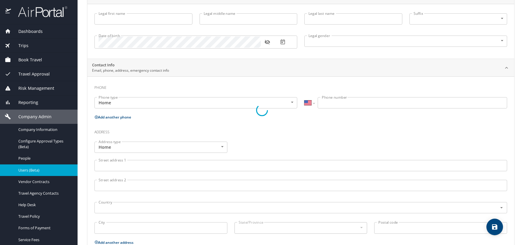
type input "[PERSON_NAME]"
type input "[DEMOGRAPHIC_DATA]"
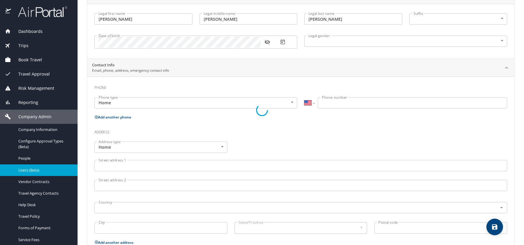
select select "US"
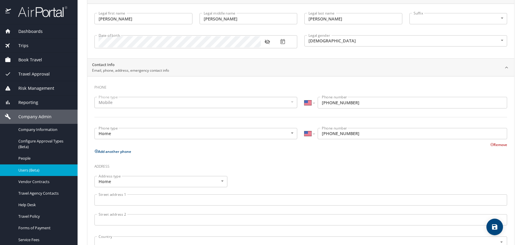
click at [267, 42] on icon "button" at bounding box center [266, 42] width 5 height 5
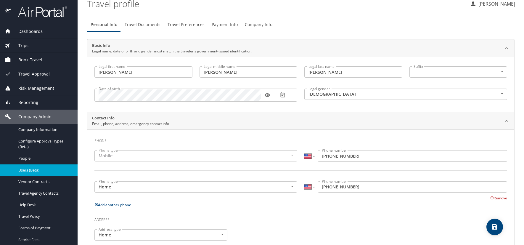
scroll to position [0, 0]
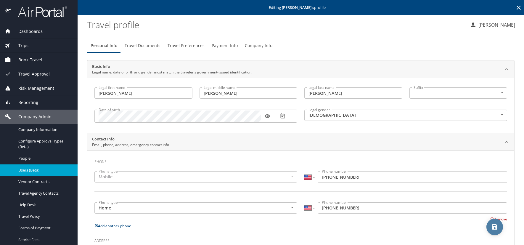
click at [492, 226] on icon "save" at bounding box center [494, 226] width 7 height 7
select select "US"
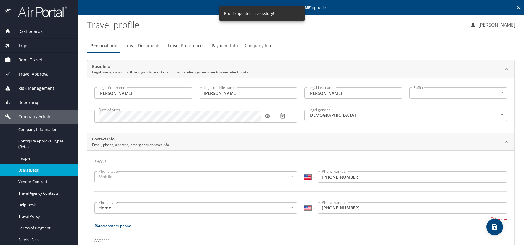
select select "US"
click at [515, 9] on icon at bounding box center [518, 7] width 7 height 7
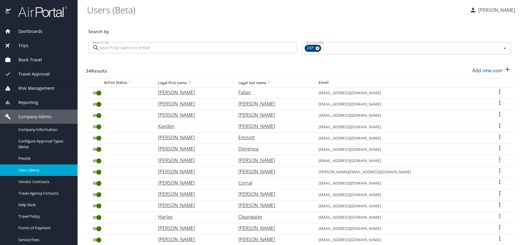
click at [496, 214] on icon "User Search Table" at bounding box center [499, 215] width 7 height 7
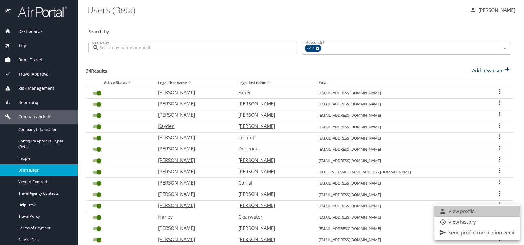
click at [468, 211] on p "View profile" at bounding box center [462, 211] width 26 height 7
select select "US"
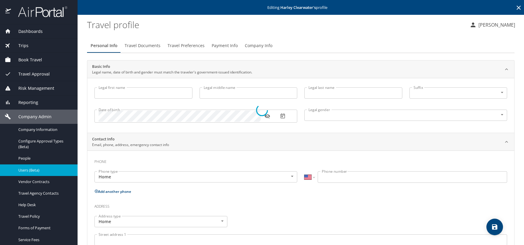
type input "Harley"
type input "[PERSON_NAME]"
type input "Clearwater"
type input "[DEMOGRAPHIC_DATA]"
select select "US"
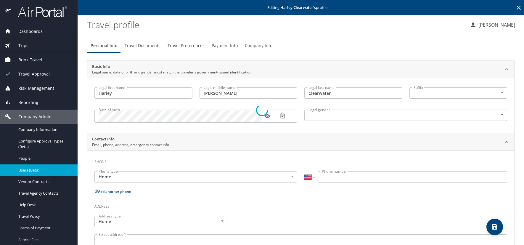
select select "US"
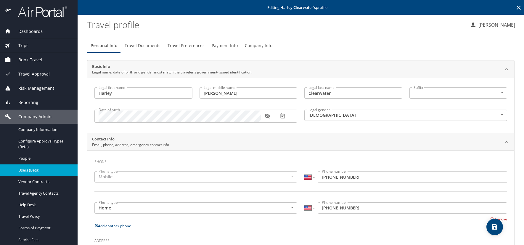
click at [269, 117] on icon "button" at bounding box center [267, 116] width 6 height 6
click at [515, 8] on icon at bounding box center [518, 7] width 7 height 7
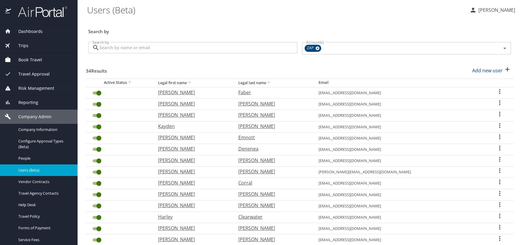
click at [499, 203] on icon "User Search Table" at bounding box center [499, 204] width 1 height 5
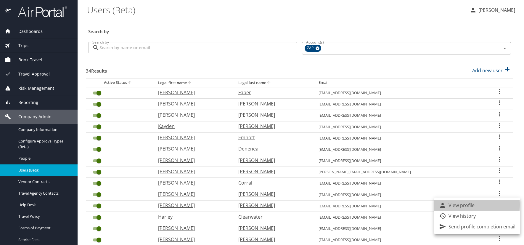
click at [456, 205] on p "View profile" at bounding box center [462, 205] width 26 height 7
select select "US"
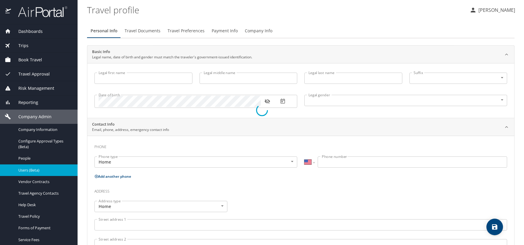
type input "[PERSON_NAME]"
type input "[DEMOGRAPHIC_DATA]"
select select "US"
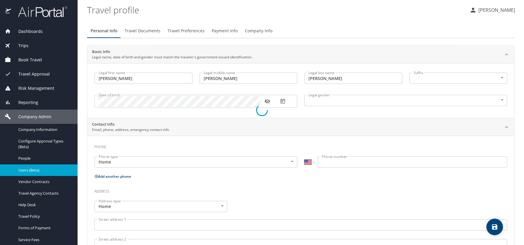
select select "US"
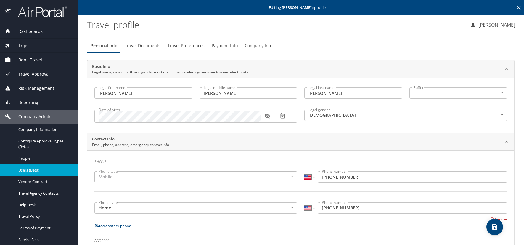
click at [266, 115] on icon "button" at bounding box center [266, 116] width 5 height 5
click at [192, 46] on span "Travel Preferences" at bounding box center [186, 45] width 37 height 7
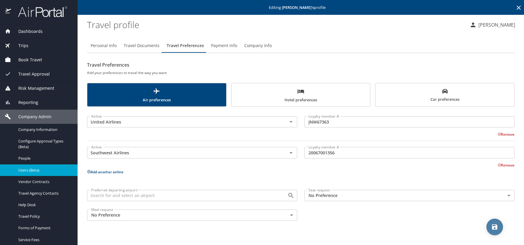
click at [494, 228] on icon "save" at bounding box center [494, 226] width 7 height 7
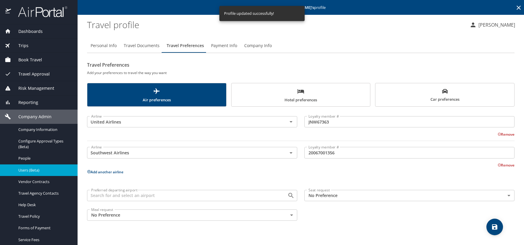
click at [517, 7] on icon at bounding box center [518, 7] width 7 height 7
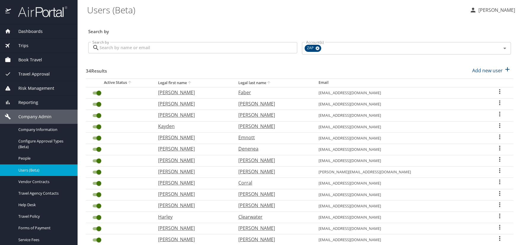
click at [496, 192] on icon "User Search Table" at bounding box center [499, 193] width 7 height 7
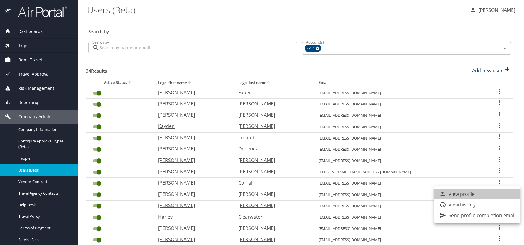
click at [463, 193] on p "View profile" at bounding box center [462, 193] width 26 height 7
select select "US"
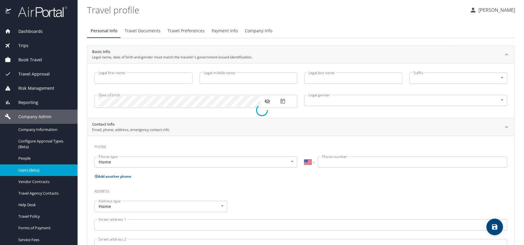
type input "[PERSON_NAME]"
type input "[DEMOGRAPHIC_DATA]"
select select "US"
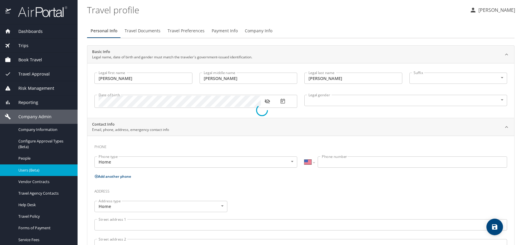
select select "US"
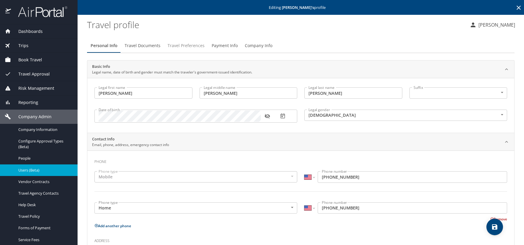
drag, startPoint x: 182, startPoint y: 46, endPoint x: 199, endPoint y: 55, distance: 19.4
click at [182, 46] on span "Travel Preferences" at bounding box center [186, 45] width 37 height 7
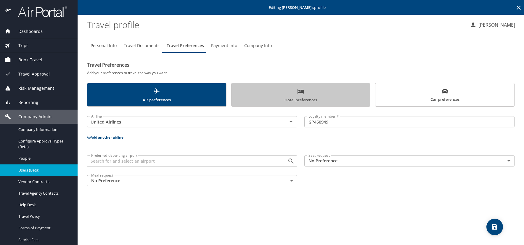
click at [263, 94] on span "Hotel preferences" at bounding box center [301, 96] width 132 height 16
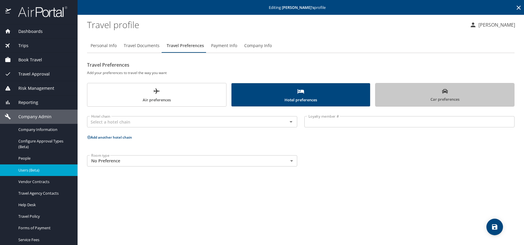
click at [418, 95] on span "Car preferences" at bounding box center [445, 95] width 132 height 15
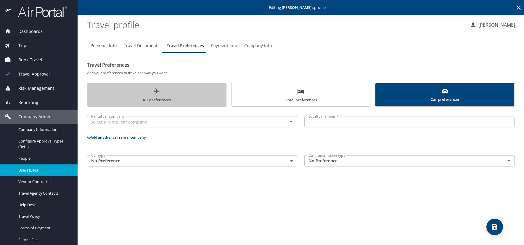
click at [126, 95] on span "Air preferences" at bounding box center [157, 96] width 132 height 16
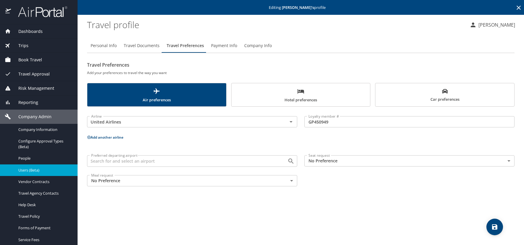
click at [394, 95] on span "Car preferences" at bounding box center [445, 95] width 132 height 15
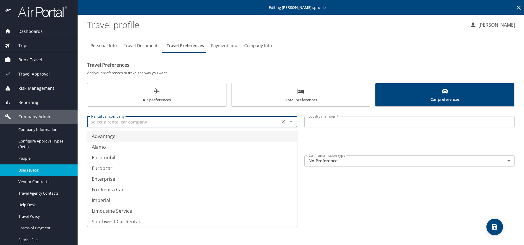
click at [113, 121] on input "text" at bounding box center [183, 122] width 189 height 8
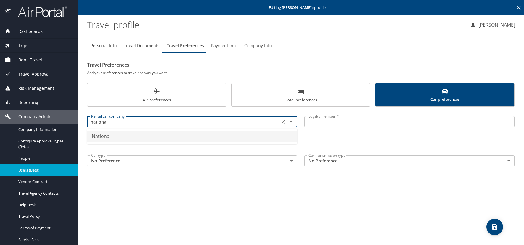
click at [107, 134] on li "National" at bounding box center [192, 136] width 210 height 11
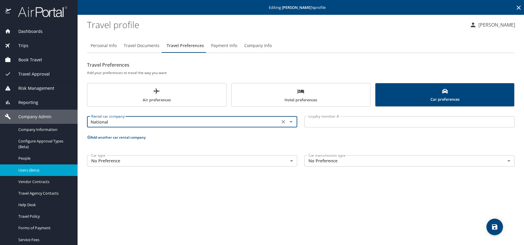
type input "National"
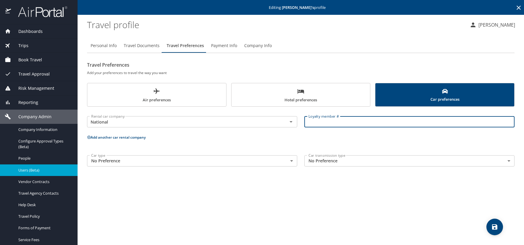
click at [329, 122] on input "Loyalty member #" at bounding box center [409, 121] width 210 height 11
paste input "968278275"
type input "968278275"
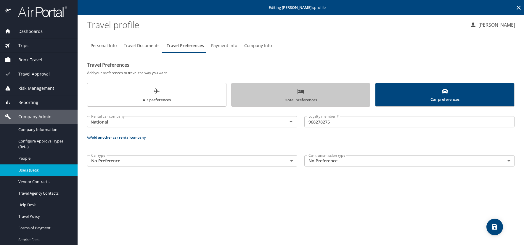
click at [280, 95] on span "Hotel preferences" at bounding box center [301, 96] width 132 height 16
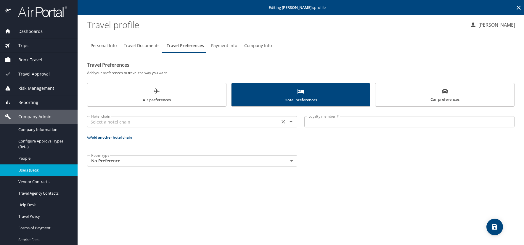
click at [110, 123] on input "text" at bounding box center [183, 122] width 189 height 8
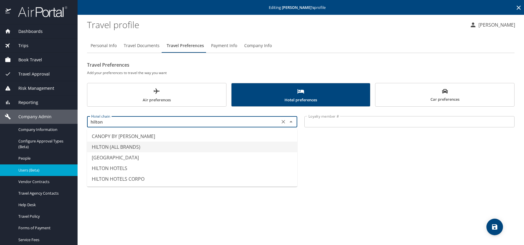
click at [110, 147] on li "HILTON (ALL BRANDS)" at bounding box center [192, 147] width 210 height 11
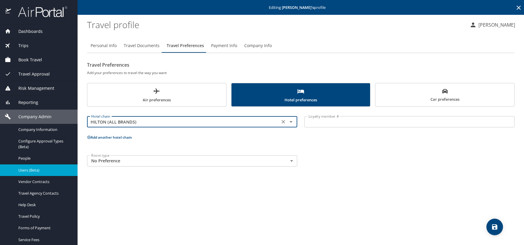
type input "HILTON (ALL BRANDS)"
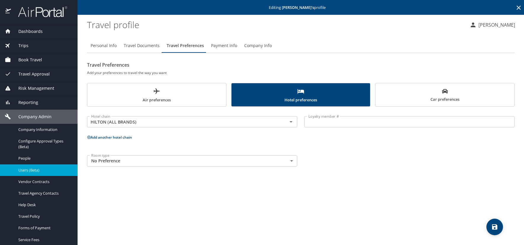
click at [319, 122] on input "Loyalty member #" at bounding box center [409, 121] width 210 height 11
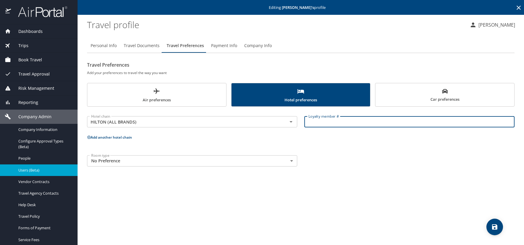
paste input "206548109"
type input "206548109"
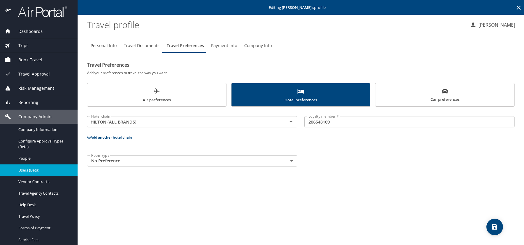
click at [89, 135] on icon at bounding box center [89, 137] width 4 height 4
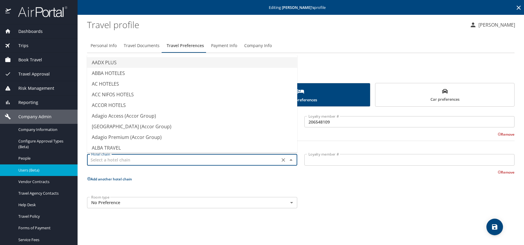
click at [96, 158] on input "text" at bounding box center [183, 160] width 189 height 8
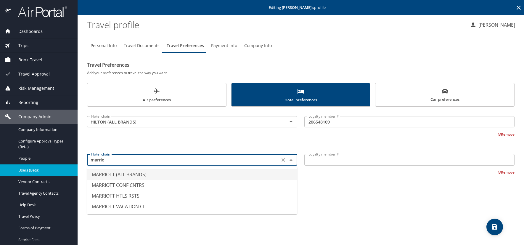
click at [101, 172] on li "MARRIOTT (ALL BRANDS)" at bounding box center [192, 174] width 210 height 11
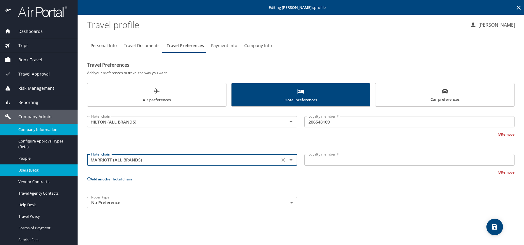
type input "MARRIOTT (ALL BRANDS)"
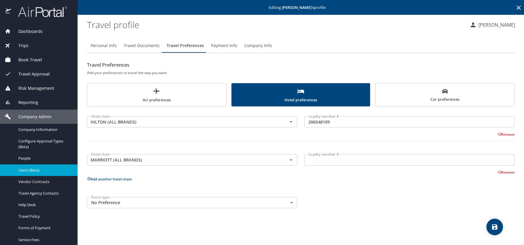
click at [321, 163] on input "Loyalty member #" at bounding box center [409, 159] width 210 height 11
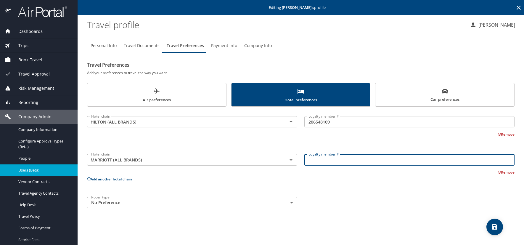
paste input "674838459"
type input "674838459"
click at [493, 223] on icon "save" at bounding box center [494, 226] width 7 height 7
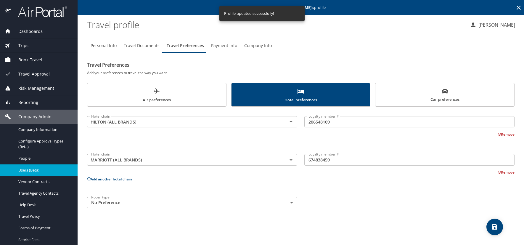
click at [132, 98] on span "Air preferences" at bounding box center [157, 96] width 132 height 16
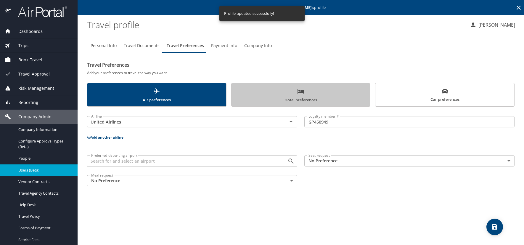
click at [321, 90] on span "Hotel preferences" at bounding box center [301, 96] width 132 height 16
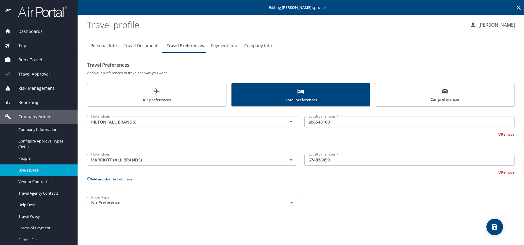
click at [427, 97] on span "Car preferences" at bounding box center [445, 95] width 132 height 15
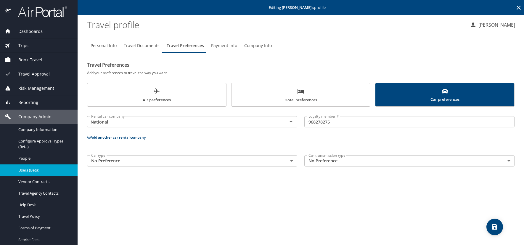
click at [493, 232] on button "save" at bounding box center [495, 227] width 17 height 17
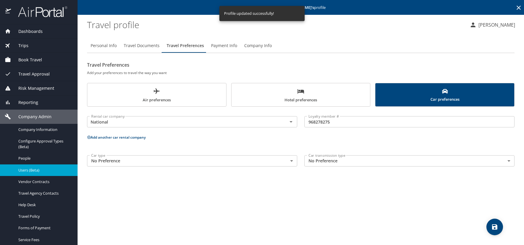
click at [519, 6] on icon at bounding box center [518, 7] width 7 height 7
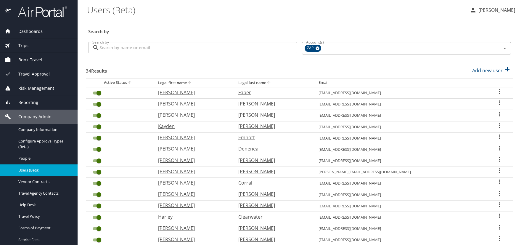
click at [496, 181] on icon "User Search Table" at bounding box center [499, 181] width 7 height 7
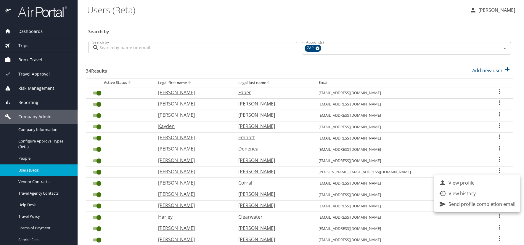
click at [455, 182] on p "View profile" at bounding box center [462, 182] width 26 height 7
select select "US"
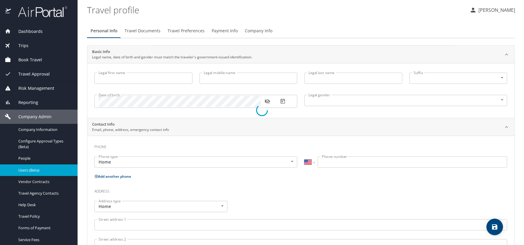
type input "[PERSON_NAME]"
type input "Corral"
type input "[DEMOGRAPHIC_DATA]"
select select "US"
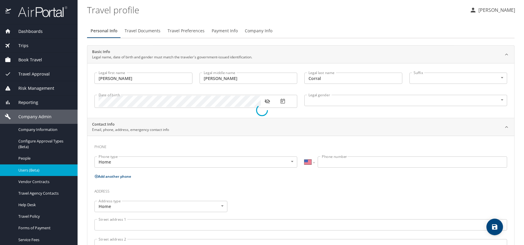
select select "US"
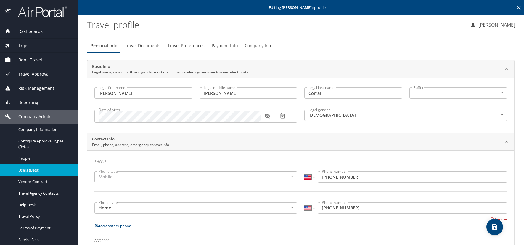
click at [267, 116] on icon "button" at bounding box center [266, 116] width 5 height 5
click at [180, 45] on span "Travel Preferences" at bounding box center [186, 45] width 37 height 7
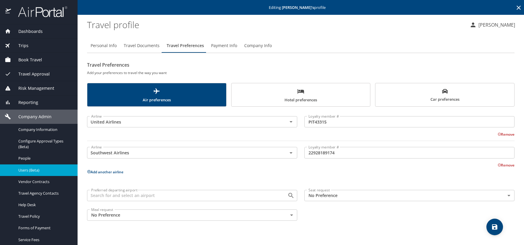
click at [346, 92] on span "Hotel preferences" at bounding box center [301, 96] width 132 height 16
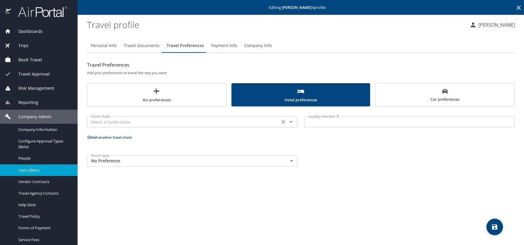
click at [115, 122] on input "text" at bounding box center [183, 122] width 189 height 8
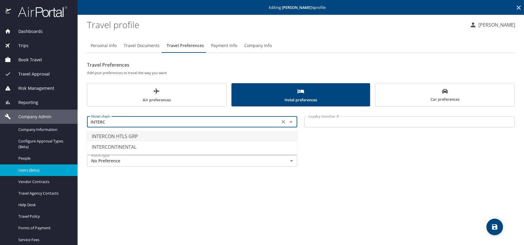
click at [134, 135] on li "INTERCON HTLS GRP" at bounding box center [192, 136] width 210 height 11
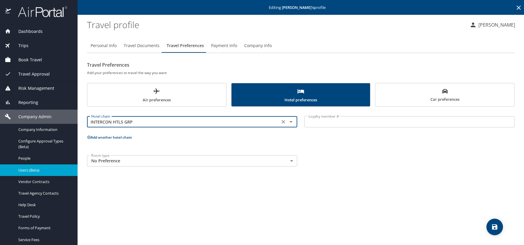
type input "INTERCON HTLS GRP"
click at [335, 119] on input "Loyalty member #" at bounding box center [409, 121] width 210 height 11
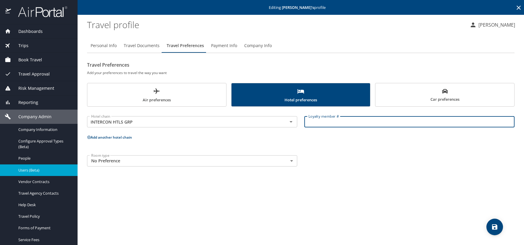
click at [335, 119] on input "Loyalty member #" at bounding box center [409, 121] width 210 height 11
paste input "189115251"
type input "189115251"
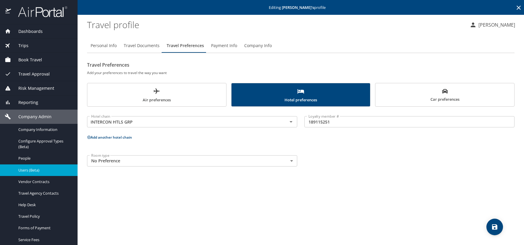
click at [89, 136] on icon at bounding box center [89, 137] width 4 height 4
click at [100, 157] on input "text" at bounding box center [183, 160] width 189 height 8
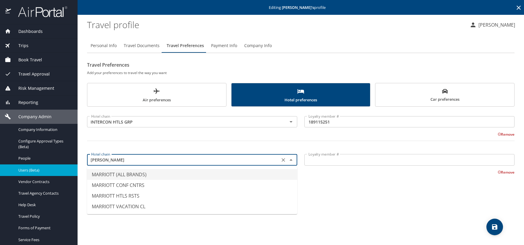
drag, startPoint x: 130, startPoint y: 175, endPoint x: 138, endPoint y: 182, distance: 9.7
click at [133, 178] on li "MARRIOTT (ALL BRANDS)" at bounding box center [192, 174] width 210 height 11
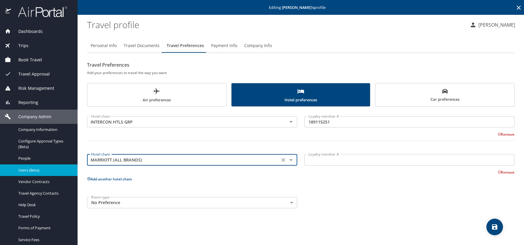
type input "MARRIOTT (ALL BRANDS)"
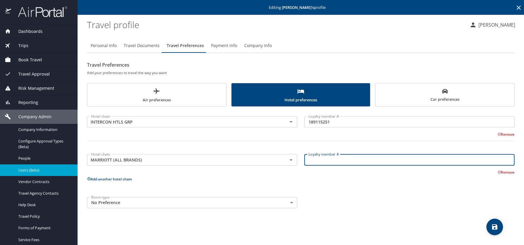
click at [328, 163] on input "Loyalty member #" at bounding box center [409, 159] width 210 height 11
paste input "760381330"
type input "760381330"
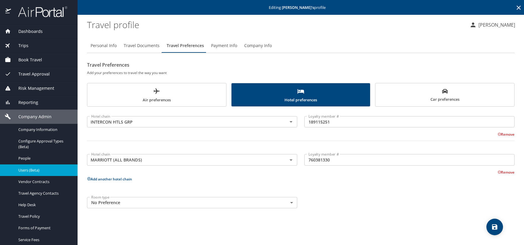
click at [88, 178] on icon at bounding box center [89, 179] width 4 height 4
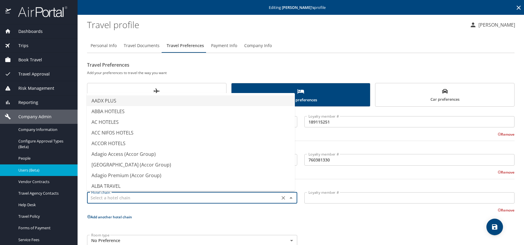
click at [101, 195] on input "text" at bounding box center [183, 198] width 189 height 8
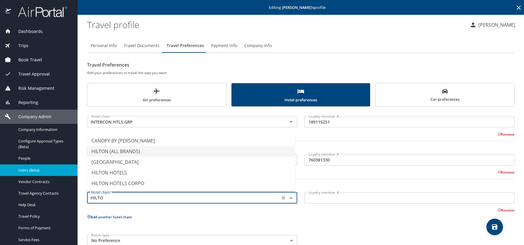
click at [127, 151] on li "HILTON (ALL BRANDS)" at bounding box center [191, 151] width 208 height 11
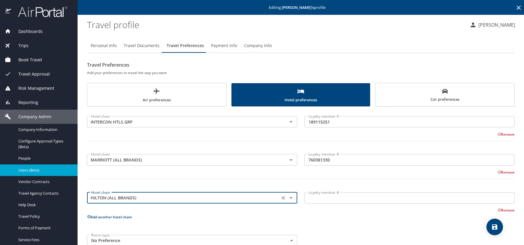
type input "HILTON (ALL BRANDS)"
click at [320, 199] on input "Loyalty member #" at bounding box center [409, 197] width 210 height 11
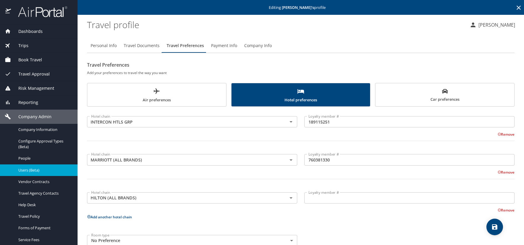
drag, startPoint x: 338, startPoint y: 201, endPoint x: 338, endPoint y: 204, distance: 3.3
click at [338, 204] on div "Loyalty member # Loyalty member #" at bounding box center [409, 197] width 217 height 23
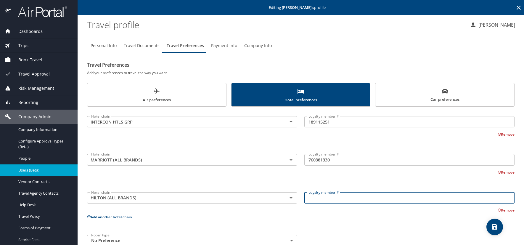
paste input "1971549116"
type input "1971549116"
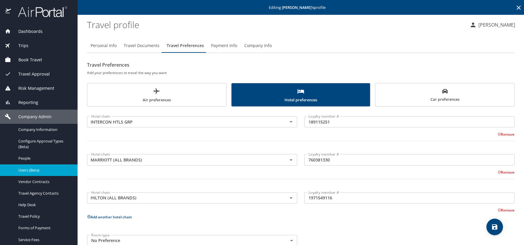
click at [497, 226] on icon "save" at bounding box center [494, 226] width 5 height 5
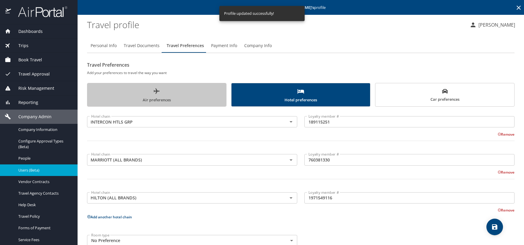
click at [169, 100] on span "Air preferences" at bounding box center [157, 96] width 132 height 16
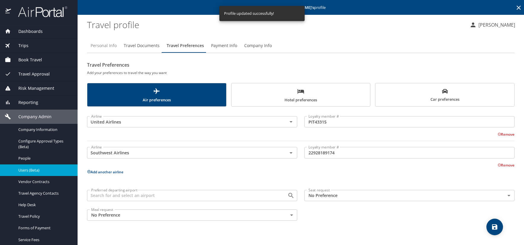
click at [101, 45] on span "Personal Info" at bounding box center [104, 45] width 26 height 7
select select "US"
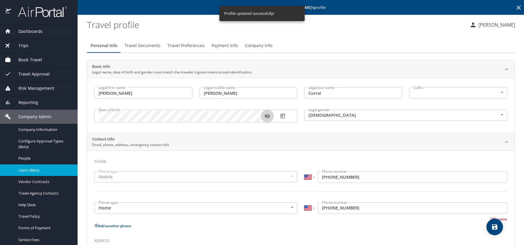
click at [269, 115] on icon "button" at bounding box center [266, 116] width 5 height 5
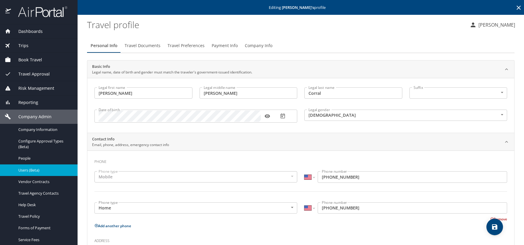
click at [515, 5] on icon at bounding box center [518, 7] width 7 height 7
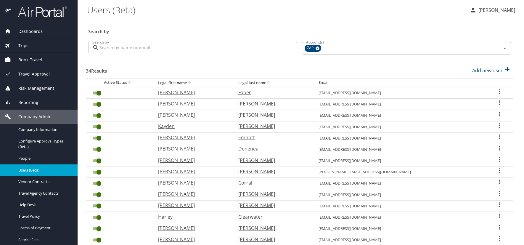
click at [496, 169] on icon "User Search Table" at bounding box center [499, 170] width 7 height 7
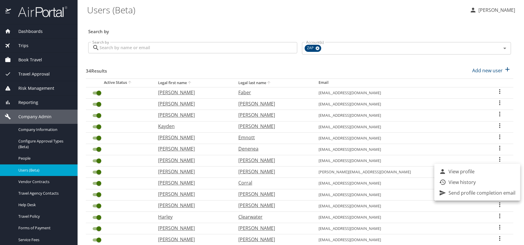
click at [460, 170] on p "View profile" at bounding box center [462, 171] width 26 height 7
select select "US"
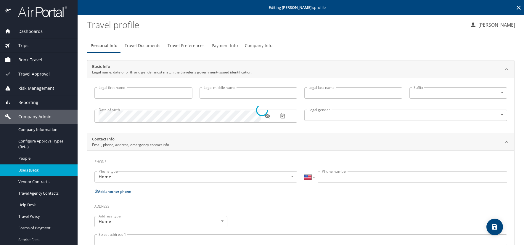
type input "[PERSON_NAME]"
type input "Lane"
type input "[PERSON_NAME]"
type input "[DEMOGRAPHIC_DATA]"
select select "US"
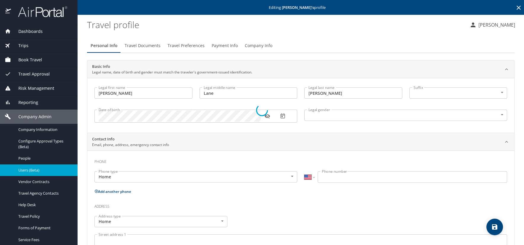
select select "US"
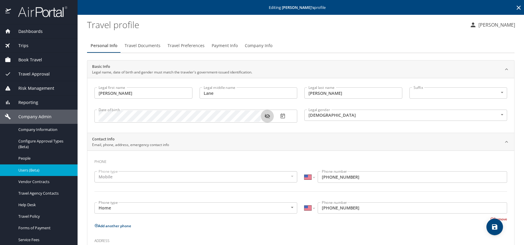
click at [266, 115] on icon "button" at bounding box center [266, 116] width 5 height 5
click at [517, 8] on icon at bounding box center [519, 8] width 4 height 4
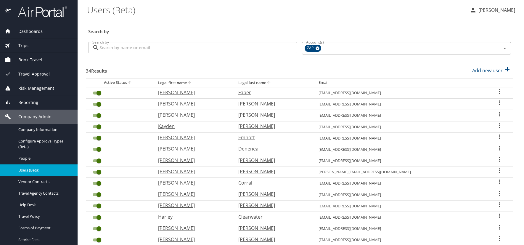
click at [499, 157] on icon "User Search Table" at bounding box center [499, 159] width 1 height 5
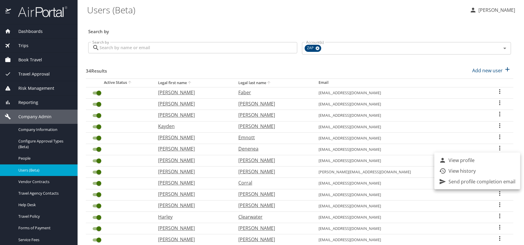
click at [471, 161] on p "View profile" at bounding box center [462, 160] width 26 height 7
select select "US"
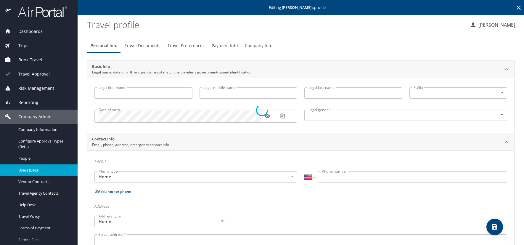
type input "[PERSON_NAME]"
type input "[DEMOGRAPHIC_DATA]"
select select "US"
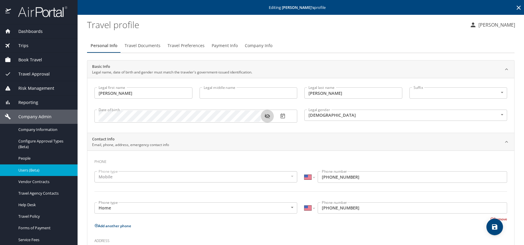
click at [264, 117] on icon "button" at bounding box center [267, 116] width 6 height 6
click at [187, 45] on span "Travel Preferences" at bounding box center [186, 45] width 37 height 7
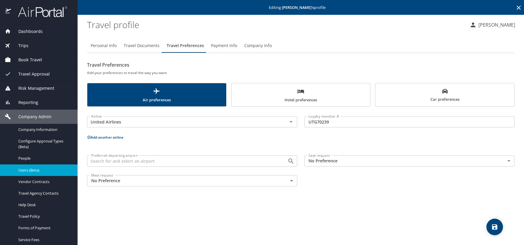
click at [496, 225] on icon "save" at bounding box center [494, 226] width 5 height 5
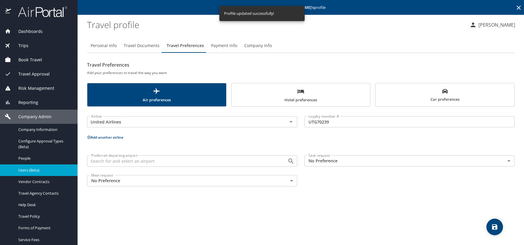
click at [518, 7] on icon at bounding box center [518, 7] width 7 height 7
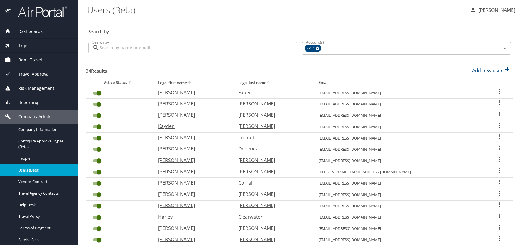
click at [499, 148] on icon "User Search Table" at bounding box center [499, 148] width 1 height 5
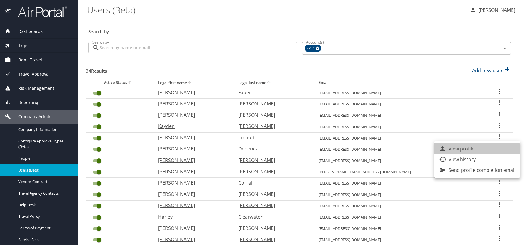
click at [468, 149] on p "View profile" at bounding box center [462, 148] width 26 height 7
select select "US"
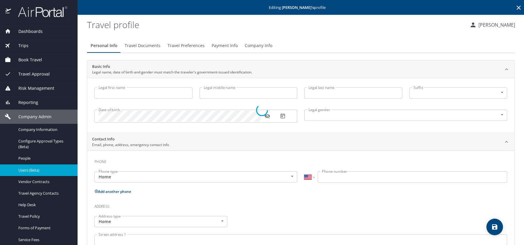
type input "[PERSON_NAME]"
type input "Grace"
type input "Denenea"
type input "[DEMOGRAPHIC_DATA]"
select select "US"
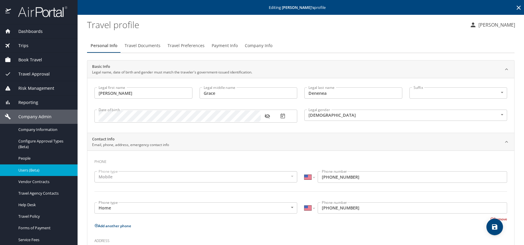
click at [267, 114] on icon "button" at bounding box center [267, 116] width 6 height 6
click at [515, 8] on icon at bounding box center [518, 7] width 7 height 7
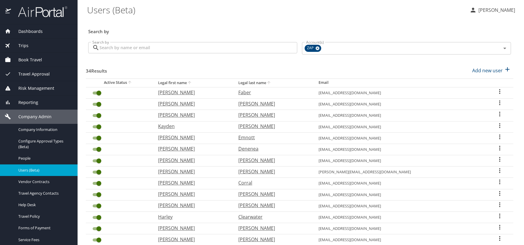
click at [499, 136] on icon "User Search Table" at bounding box center [499, 136] width 1 height 5
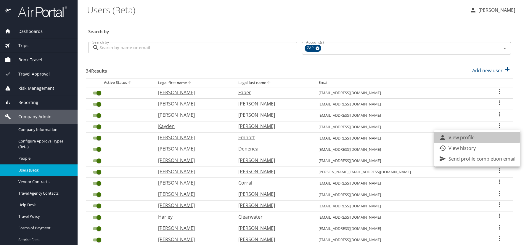
click at [470, 136] on p "View profile" at bounding box center [462, 137] width 26 height 7
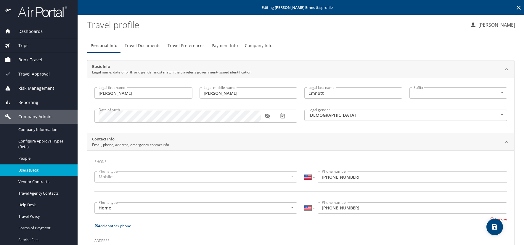
click at [267, 117] on icon "button" at bounding box center [266, 116] width 5 height 5
click at [196, 46] on span "Travel Preferences" at bounding box center [186, 45] width 37 height 7
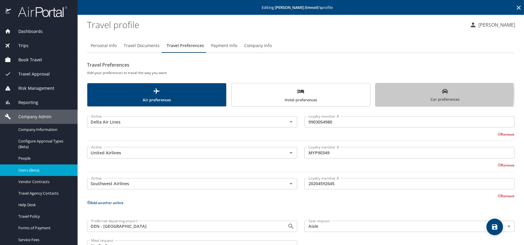
click at [410, 93] on span "Car preferences" at bounding box center [445, 95] width 132 height 15
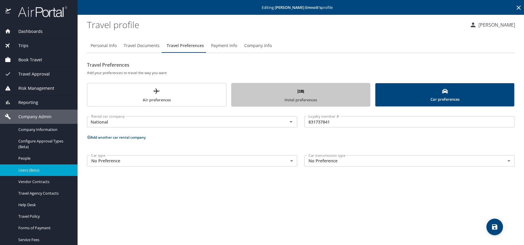
click at [282, 94] on span "Hotel preferences" at bounding box center [301, 96] width 132 height 16
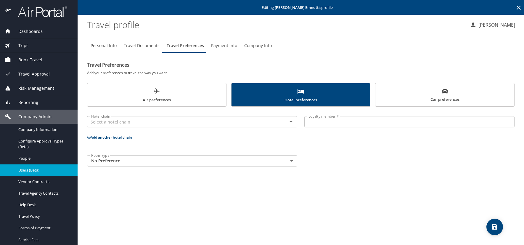
click at [461, 97] on span "Car preferences" at bounding box center [445, 95] width 132 height 15
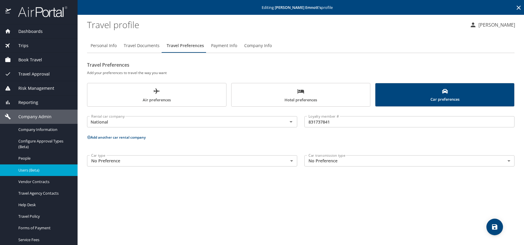
click at [495, 225] on icon "save" at bounding box center [494, 226] width 7 height 7
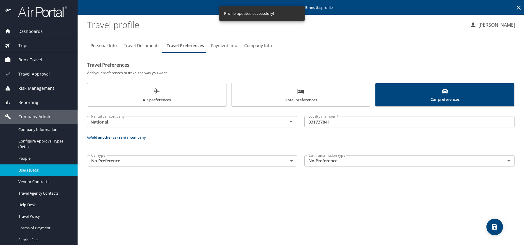
click at [519, 4] on icon at bounding box center [518, 7] width 7 height 7
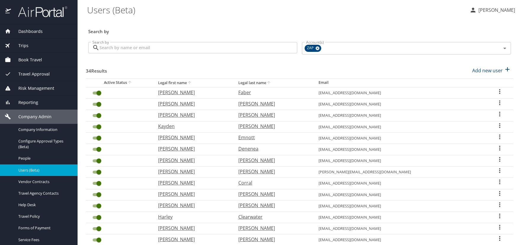
click at [499, 124] on icon "User Search Table" at bounding box center [499, 125] width 1 height 5
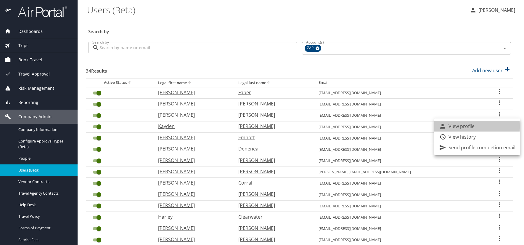
click at [451, 126] on p "View profile" at bounding box center [462, 126] width 26 height 7
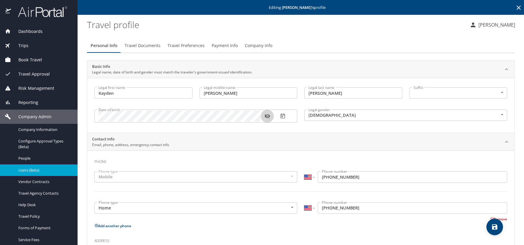
click at [267, 116] on icon "button" at bounding box center [267, 116] width 6 height 6
click at [187, 46] on span "Travel Preferences" at bounding box center [186, 45] width 37 height 7
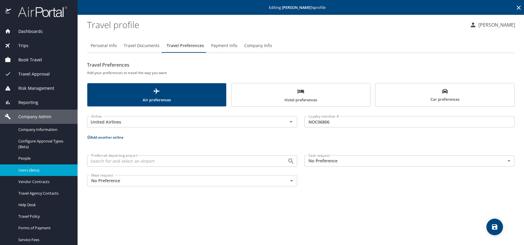
click at [519, 6] on icon at bounding box center [518, 7] width 7 height 7
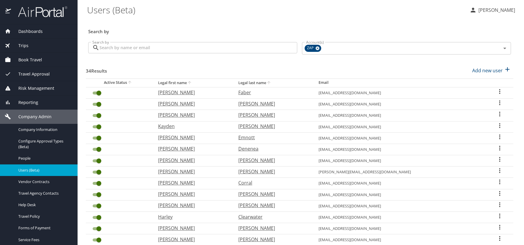
click at [496, 113] on icon "User Search Table" at bounding box center [499, 113] width 7 height 7
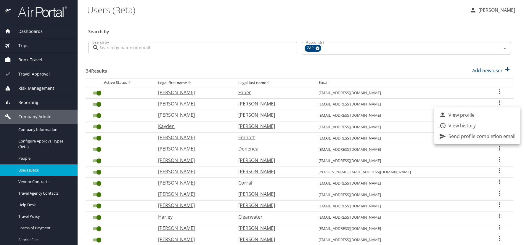
click at [456, 115] on p "View profile" at bounding box center [462, 114] width 26 height 7
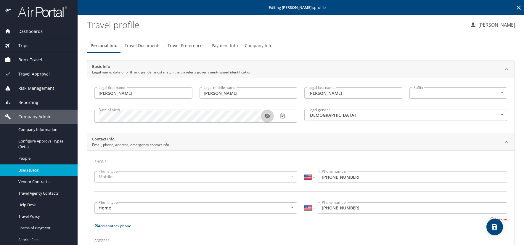
click at [267, 118] on icon "button" at bounding box center [266, 116] width 5 height 5
click at [156, 44] on span "Travel Documents" at bounding box center [143, 45] width 36 height 7
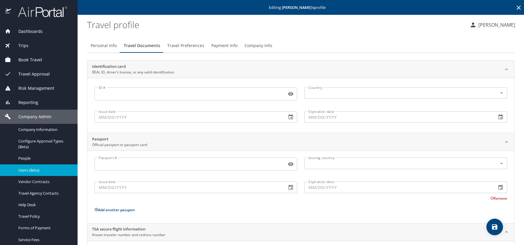
scroll to position [41, 0]
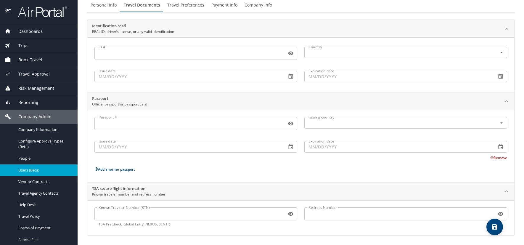
click at [115, 215] on input "Known Traveler Number (KTN)" at bounding box center [189, 213] width 190 height 11
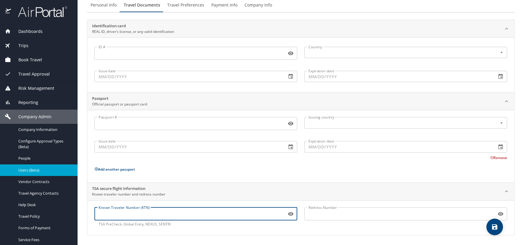
click at [110, 211] on input "Known Traveler Number (KTN)" at bounding box center [189, 213] width 190 height 11
paste input "TT12HXN9Z"
click at [500, 225] on span "save" at bounding box center [495, 226] width 17 height 7
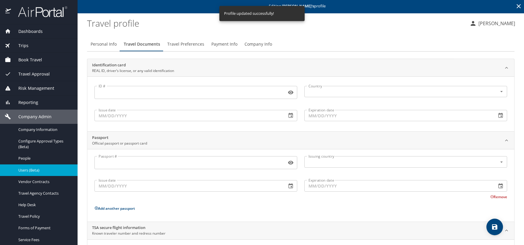
scroll to position [0, 0]
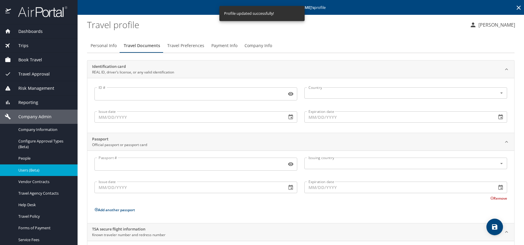
click at [198, 44] on span "Travel Preferences" at bounding box center [185, 45] width 37 height 7
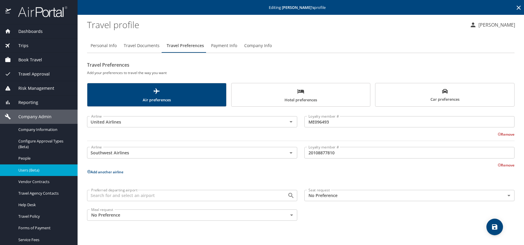
click at [496, 225] on icon "save" at bounding box center [494, 226] width 7 height 7
click at [520, 9] on icon at bounding box center [519, 8] width 4 height 4
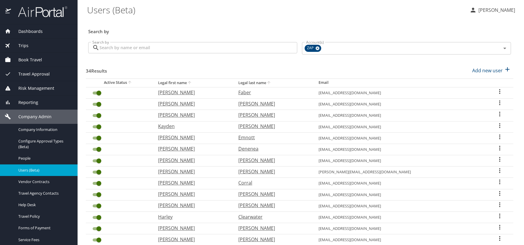
click at [499, 101] on icon "User Search Table" at bounding box center [499, 102] width 1 height 5
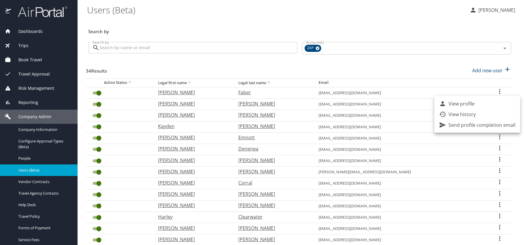
click at [476, 105] on li "View profile" at bounding box center [477, 103] width 86 height 11
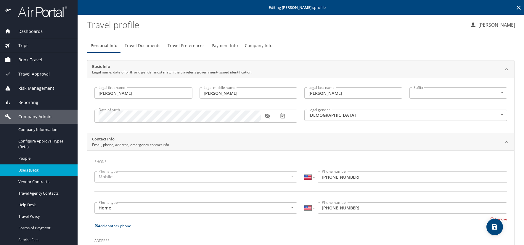
click at [266, 117] on icon "button" at bounding box center [266, 116] width 5 height 5
click at [187, 46] on span "Travel Preferences" at bounding box center [186, 45] width 37 height 7
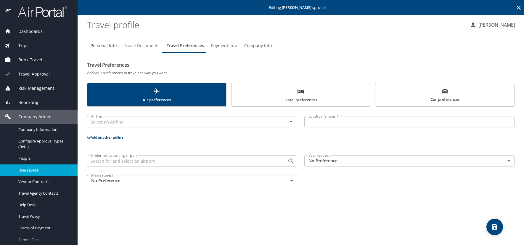
click at [146, 46] on span "Travel Documents" at bounding box center [142, 45] width 36 height 7
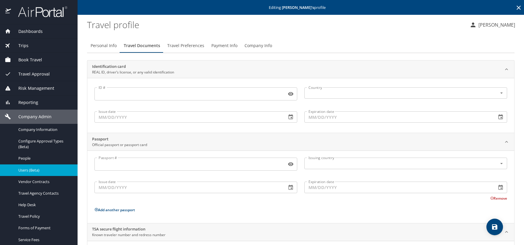
click at [190, 44] on span "Travel Preferences" at bounding box center [185, 45] width 37 height 7
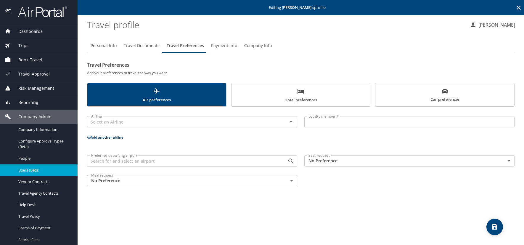
click at [519, 7] on icon at bounding box center [518, 7] width 7 height 7
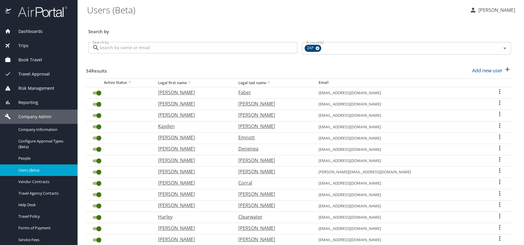
click at [496, 91] on icon "User Search Table" at bounding box center [499, 91] width 7 height 7
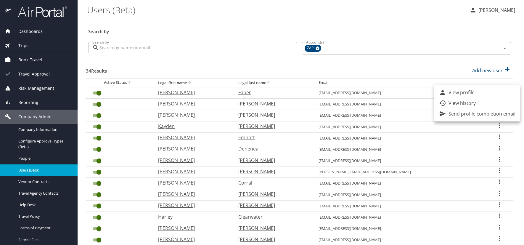
click at [450, 92] on p "View profile" at bounding box center [462, 92] width 26 height 7
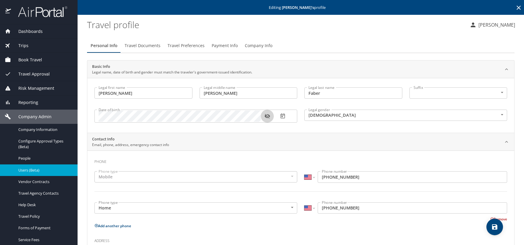
click at [266, 116] on icon "button" at bounding box center [267, 116] width 6 height 6
click at [185, 46] on span "Travel Preferences" at bounding box center [186, 45] width 37 height 7
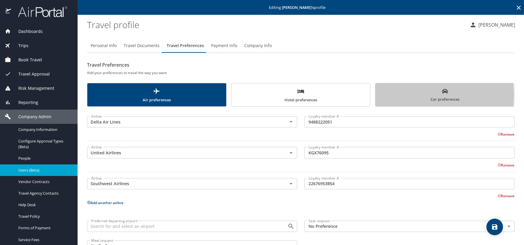
click at [395, 95] on span "Car preferences" at bounding box center [445, 95] width 132 height 15
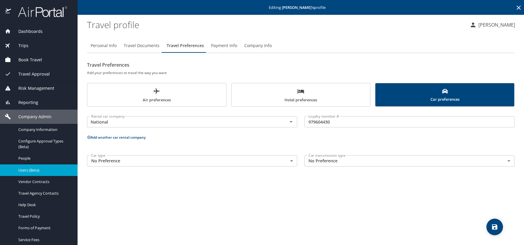
click at [270, 92] on span "Hotel preferences" at bounding box center [301, 96] width 132 height 16
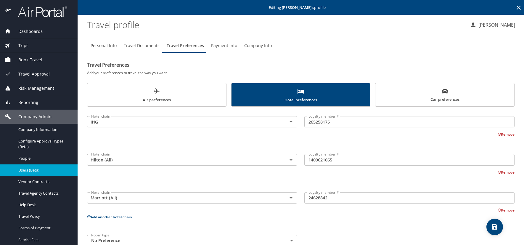
click at [517, 7] on icon at bounding box center [519, 8] width 4 height 4
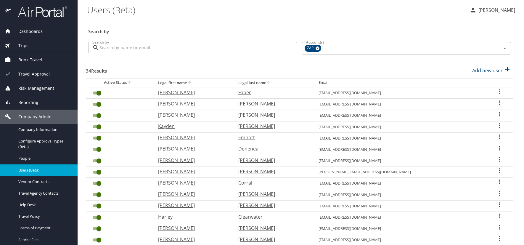
click at [503, 9] on p "[PERSON_NAME]" at bounding box center [496, 10] width 38 height 7
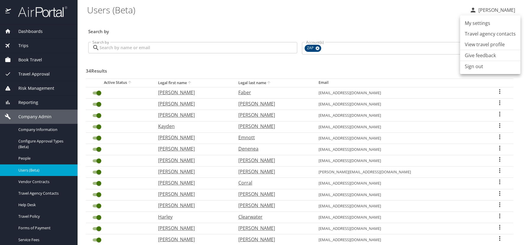
click at [476, 68] on li "Sign out" at bounding box center [490, 66] width 60 height 11
